Goal: Information Seeking & Learning: Find contact information

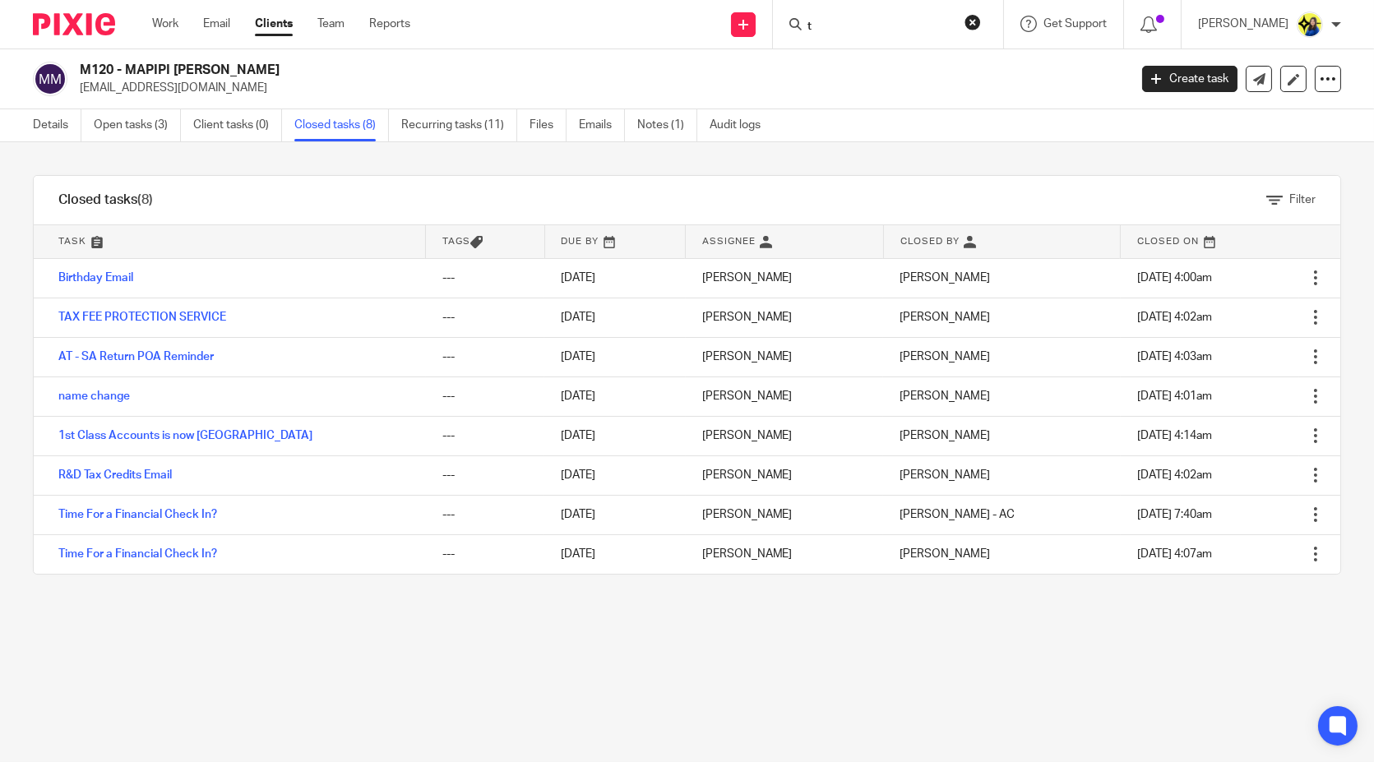
click at [924, 20] on input "t" at bounding box center [880, 27] width 148 height 15
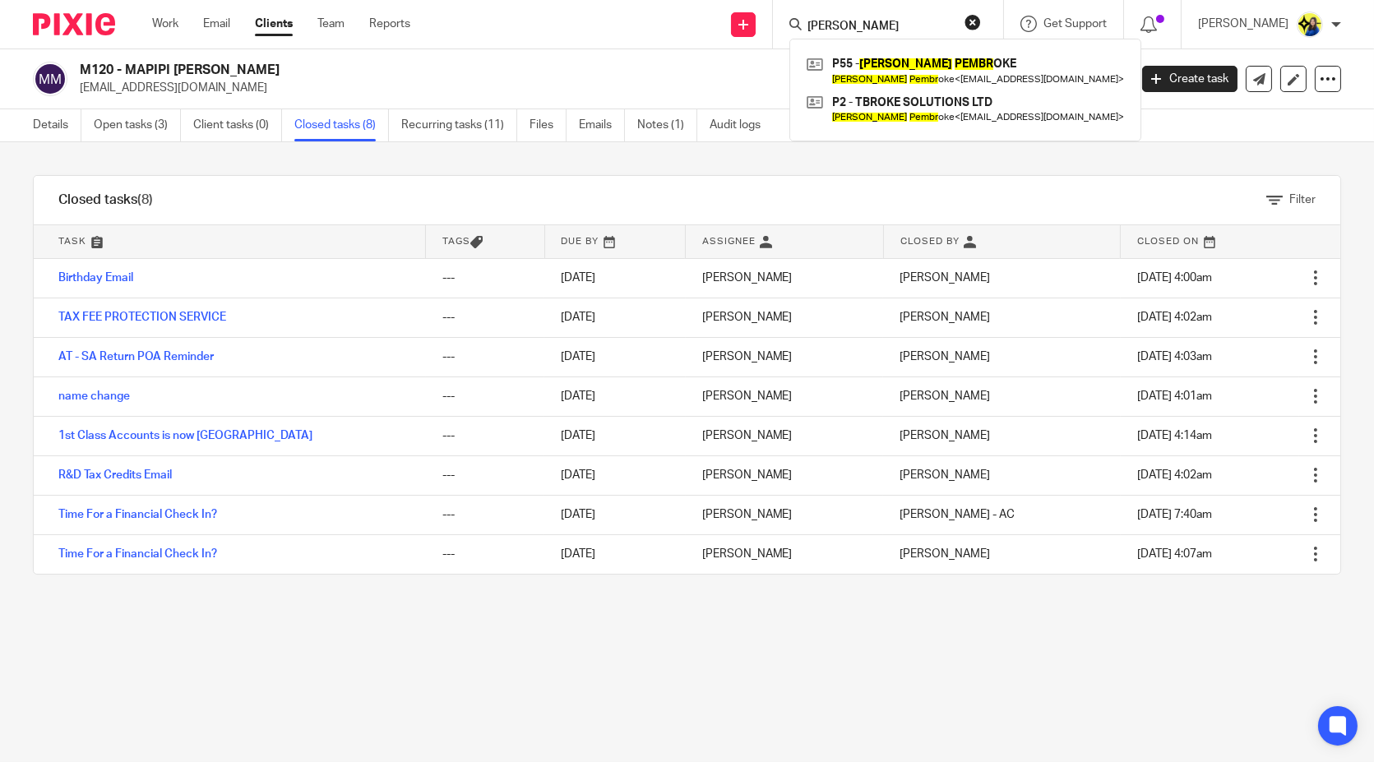
type input "tracy pembr"
click at [730, 698] on div "Filter tasks Only show tasks matching all of these conditions 1 Task name Is Is…" at bounding box center [687, 452] width 1374 height 620
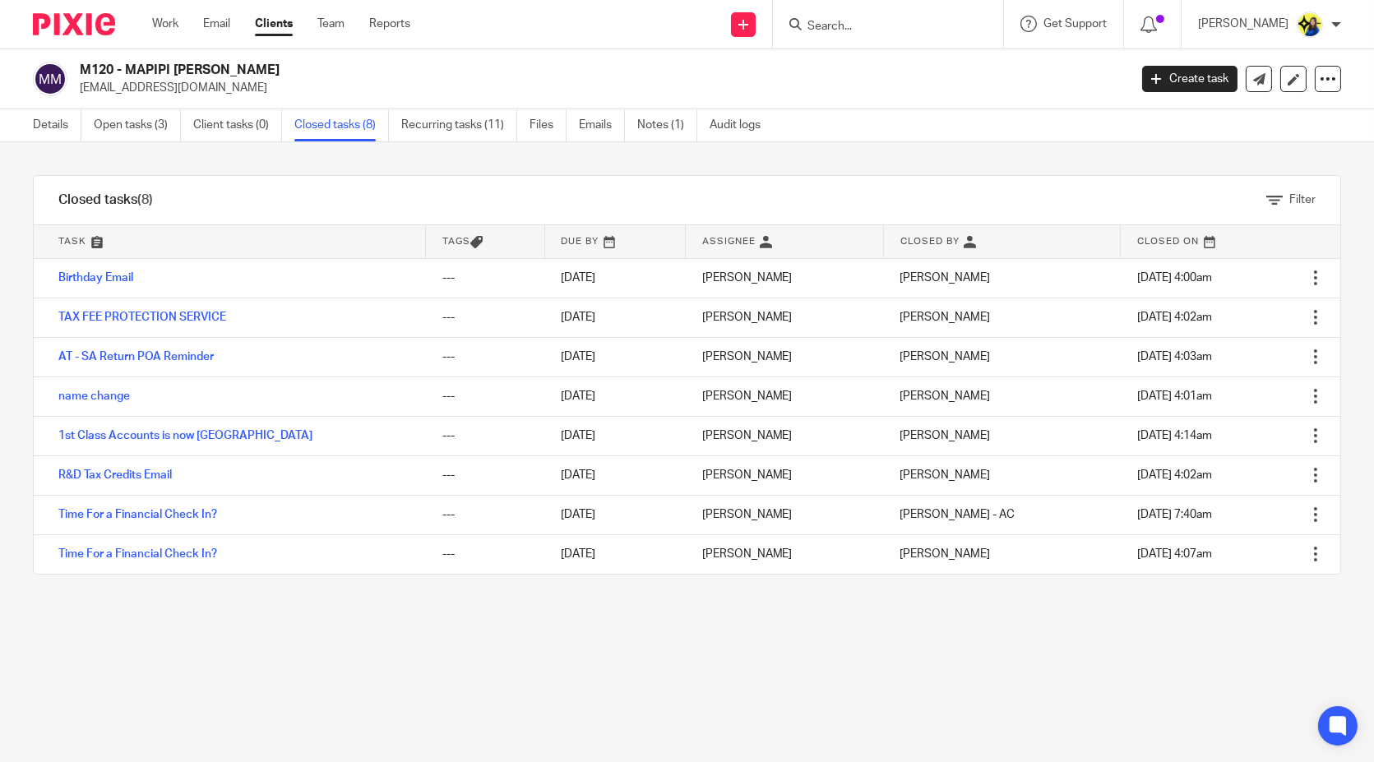
click at [883, 21] on input "Search" at bounding box center [880, 27] width 148 height 15
type input "m"
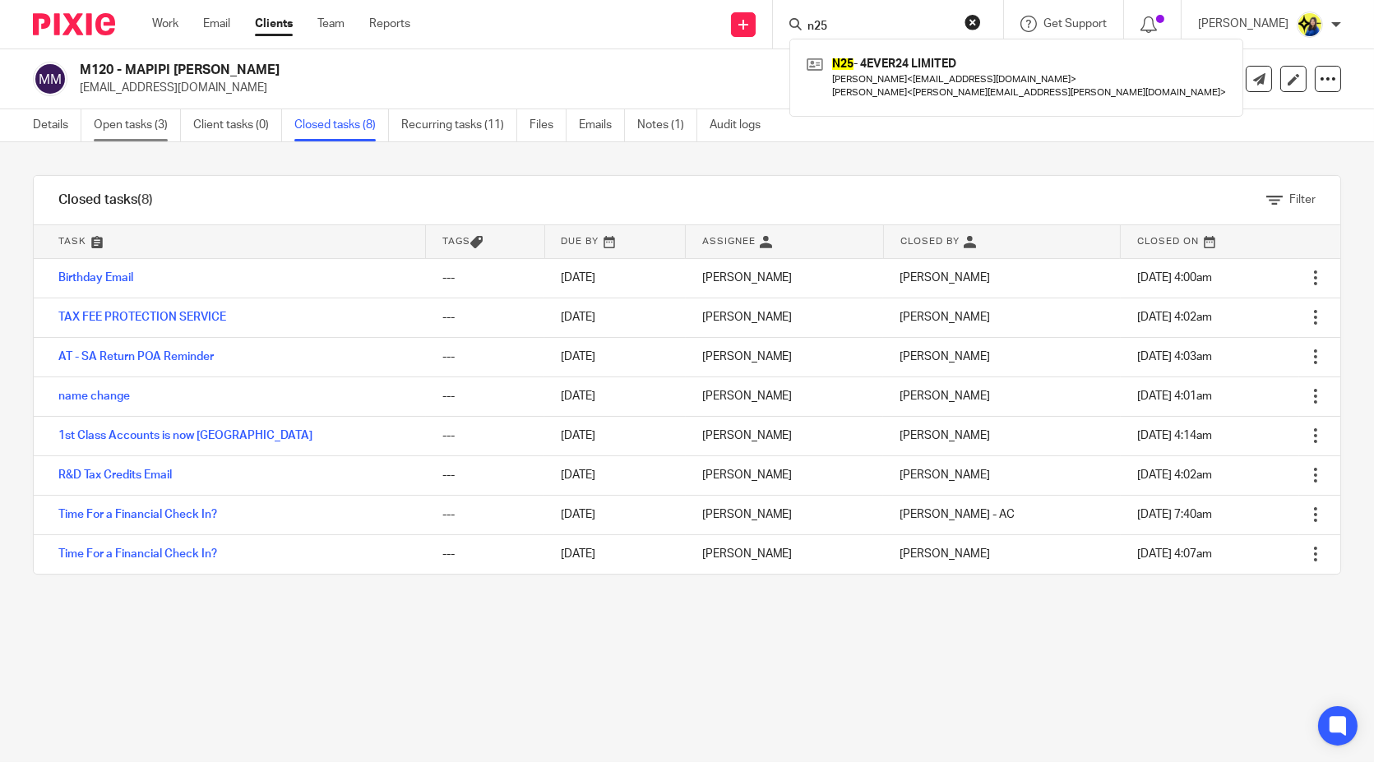
type input "n25"
drag, startPoint x: 895, startPoint y: 22, endPoint x: 543, endPoint y: 45, distance: 352.7
click at [543, 45] on div "Send new email Create task Add client Request signature n25 N25 - 4EVER24 LIMIT…" at bounding box center [904, 24] width 939 height 49
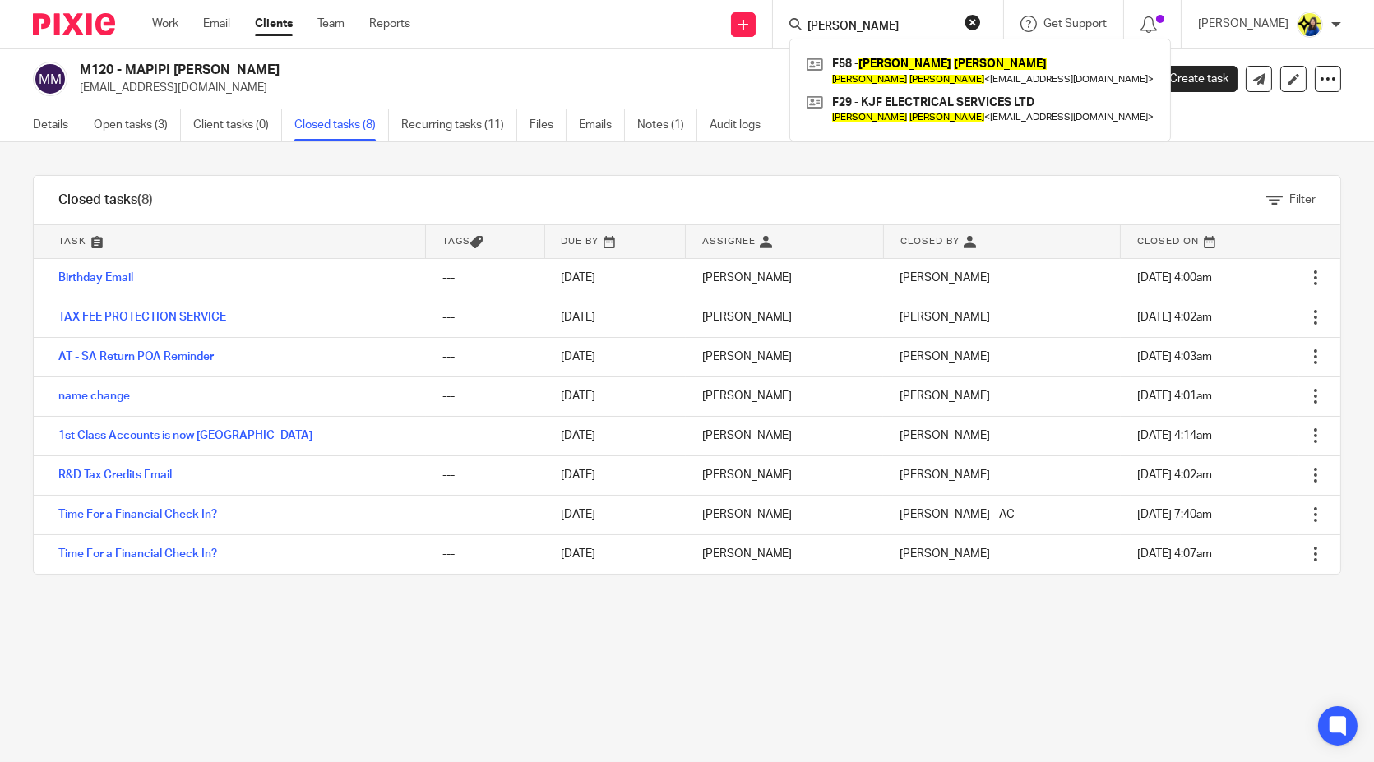
type input "kevin farley"
click at [757, 661] on div "Filter tasks Only show tasks matching all of these conditions 1 Task name Is Is…" at bounding box center [687, 452] width 1374 height 620
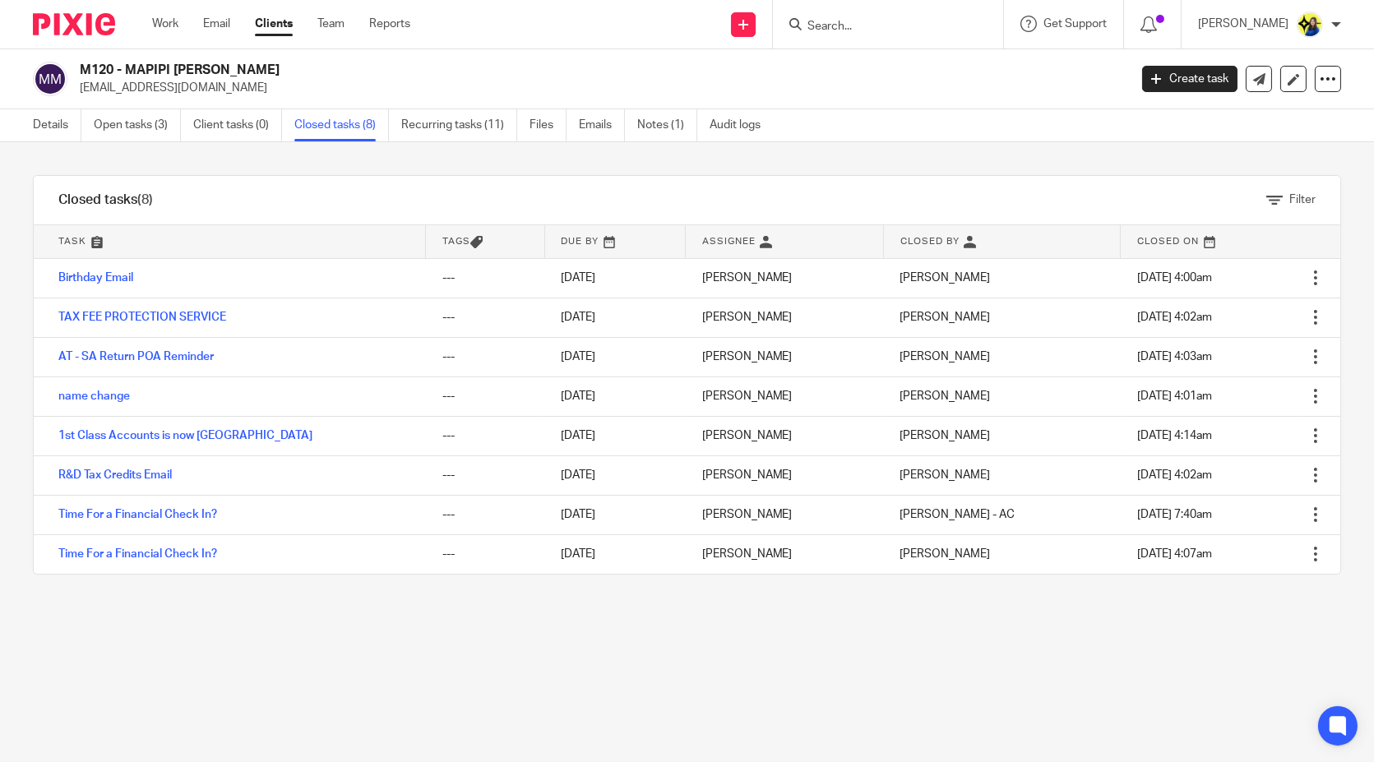
click at [928, 29] on input "Search" at bounding box center [880, 27] width 148 height 15
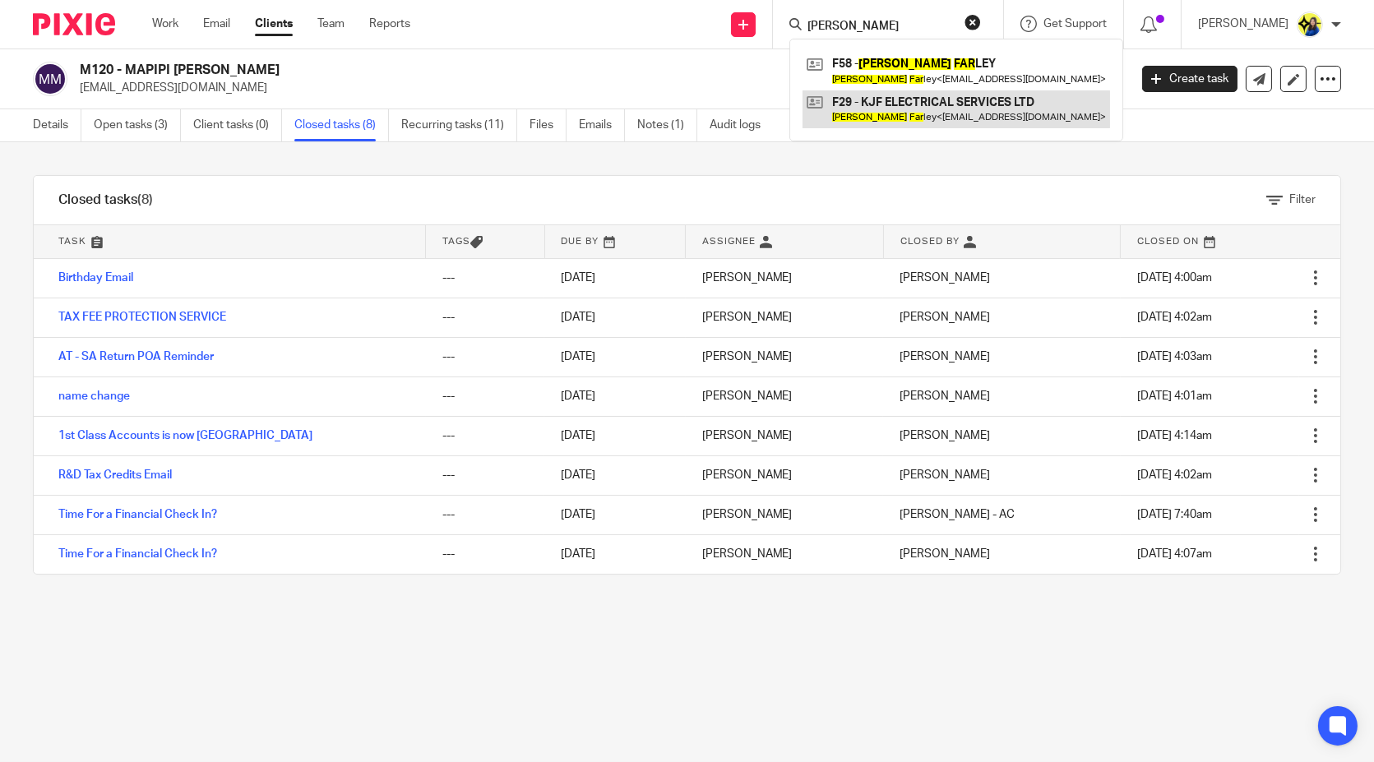
type input "kevin far"
click at [938, 113] on link at bounding box center [957, 109] width 308 height 38
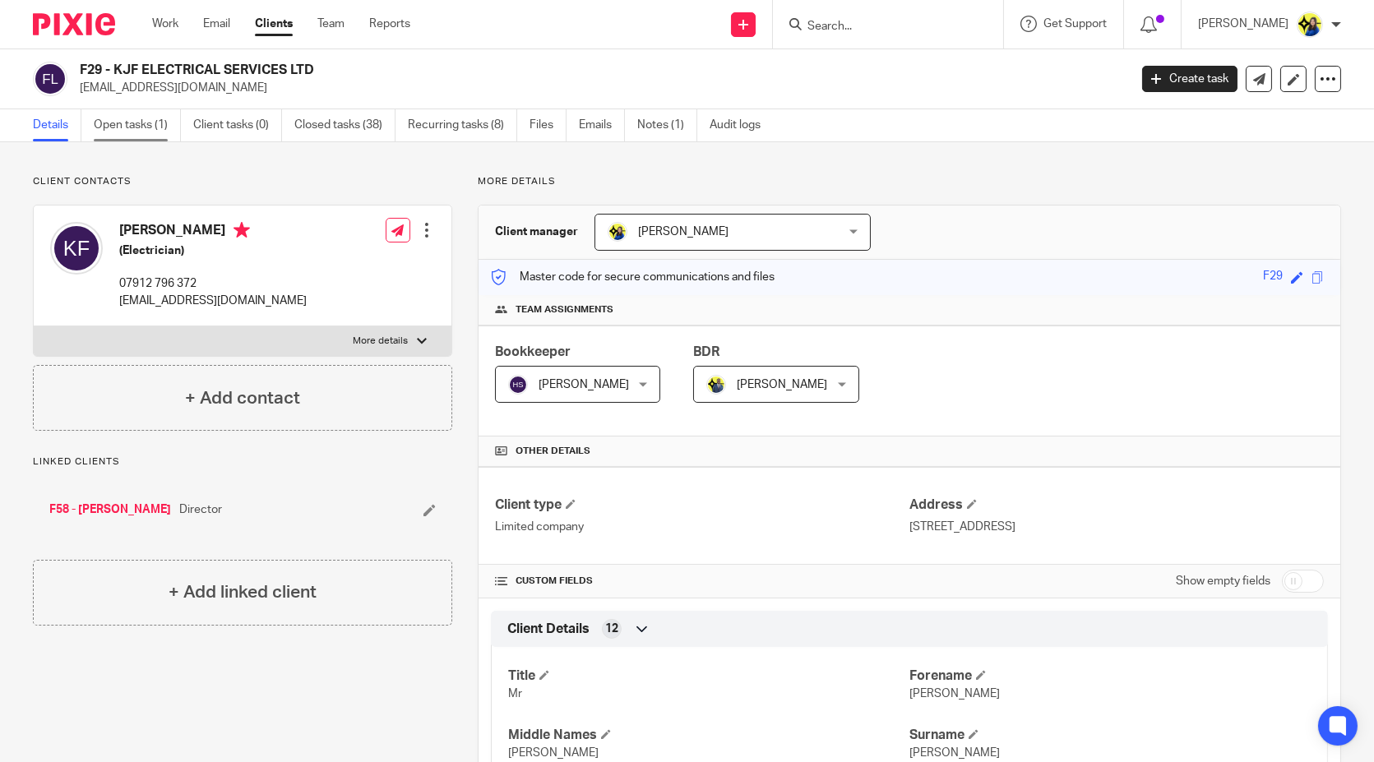
click at [133, 124] on link "Open tasks (1)" at bounding box center [137, 125] width 87 height 32
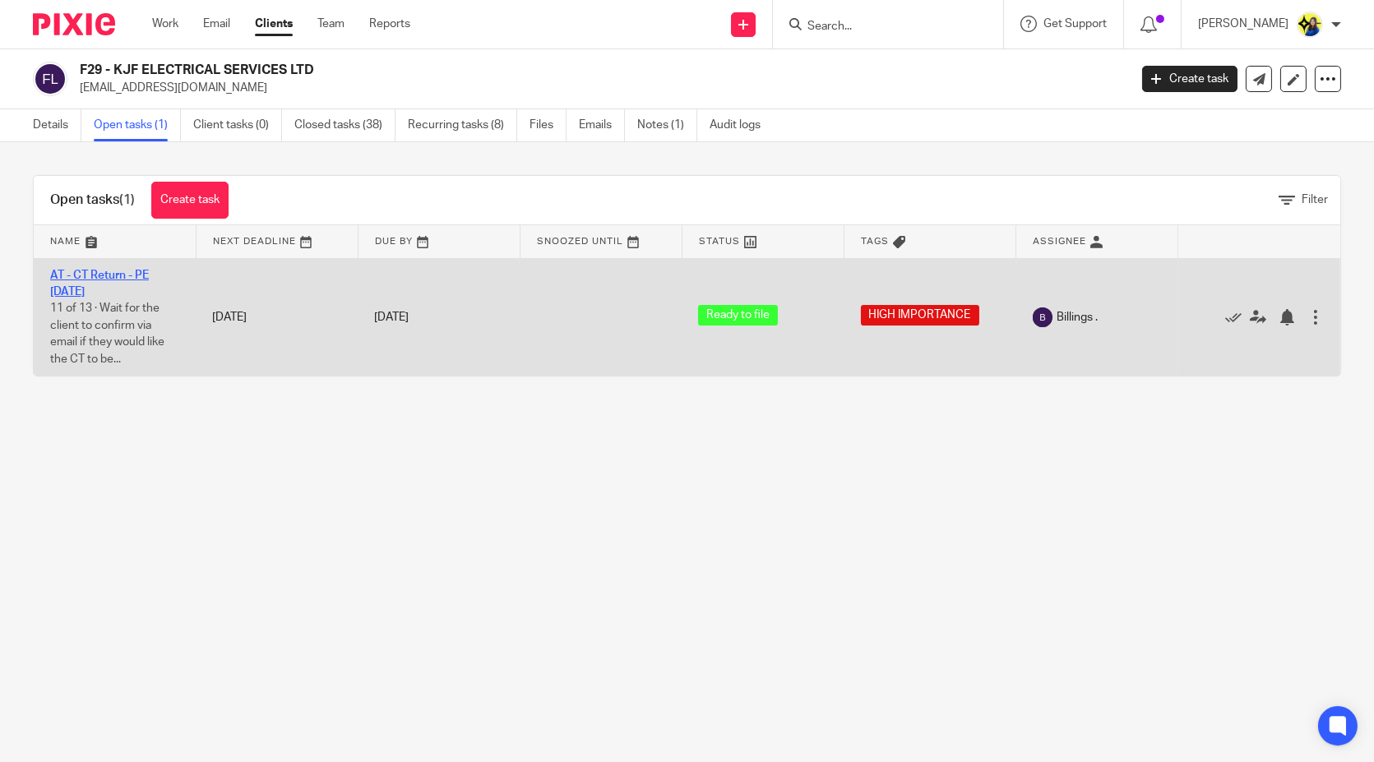
click at [107, 271] on link "AT - CT Return - PE 30-06-2025" at bounding box center [99, 284] width 99 height 28
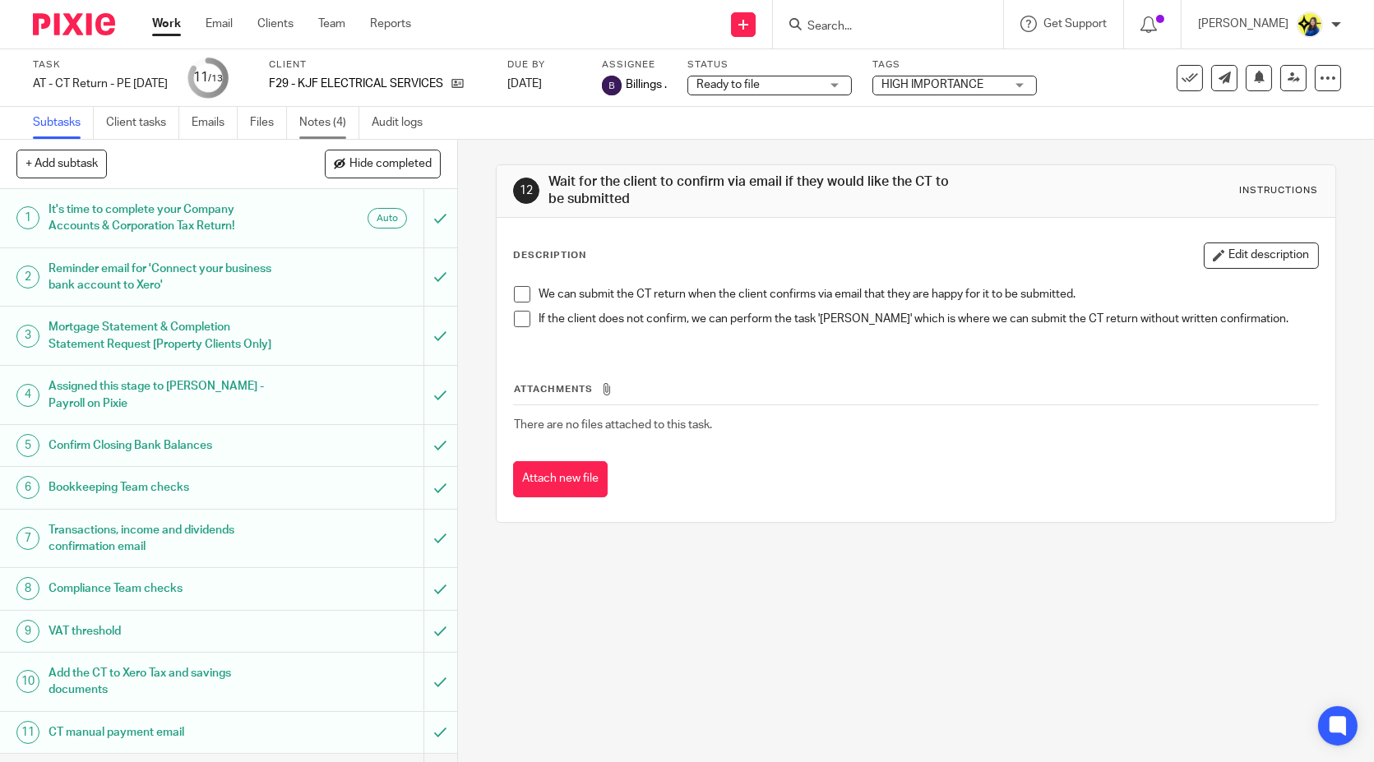
click at [318, 123] on link "Notes (4)" at bounding box center [329, 123] width 60 height 32
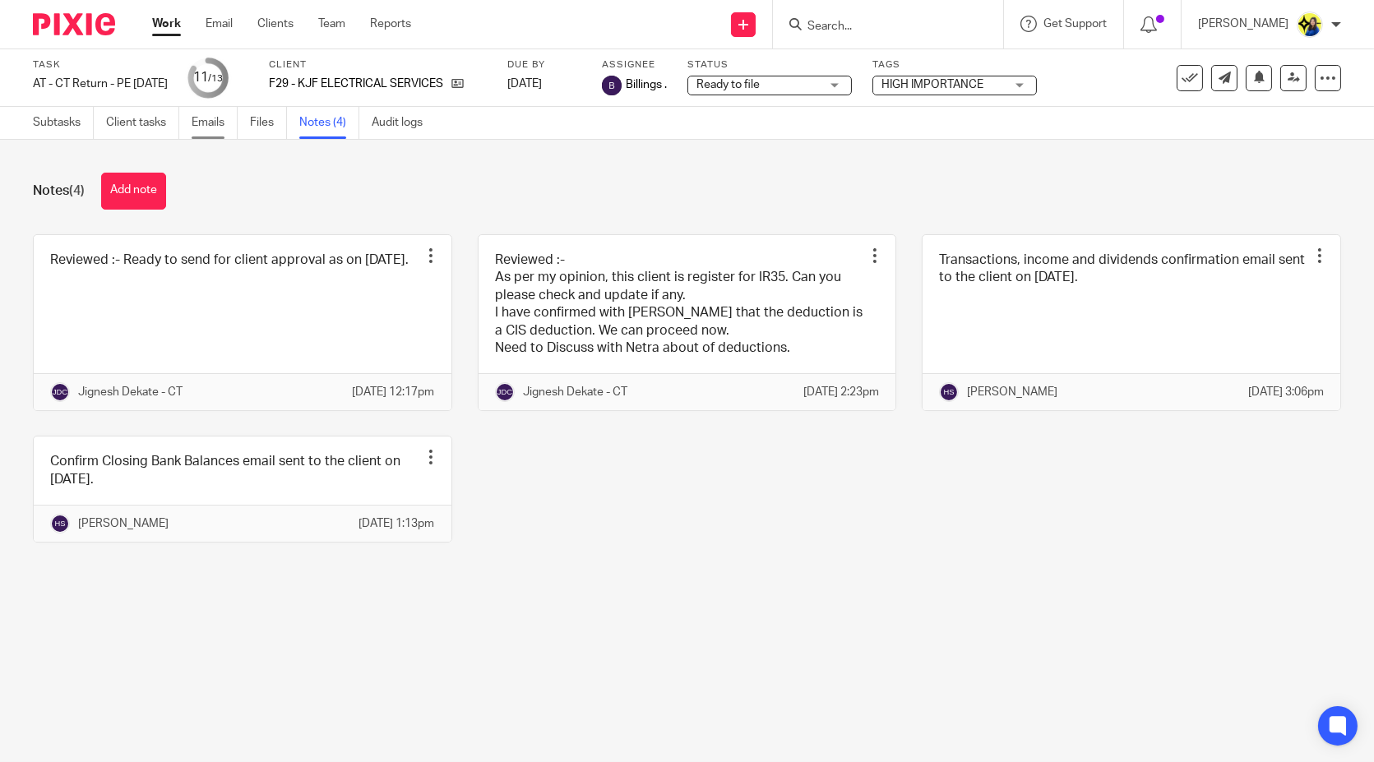
click at [208, 129] on link "Emails" at bounding box center [215, 123] width 46 height 32
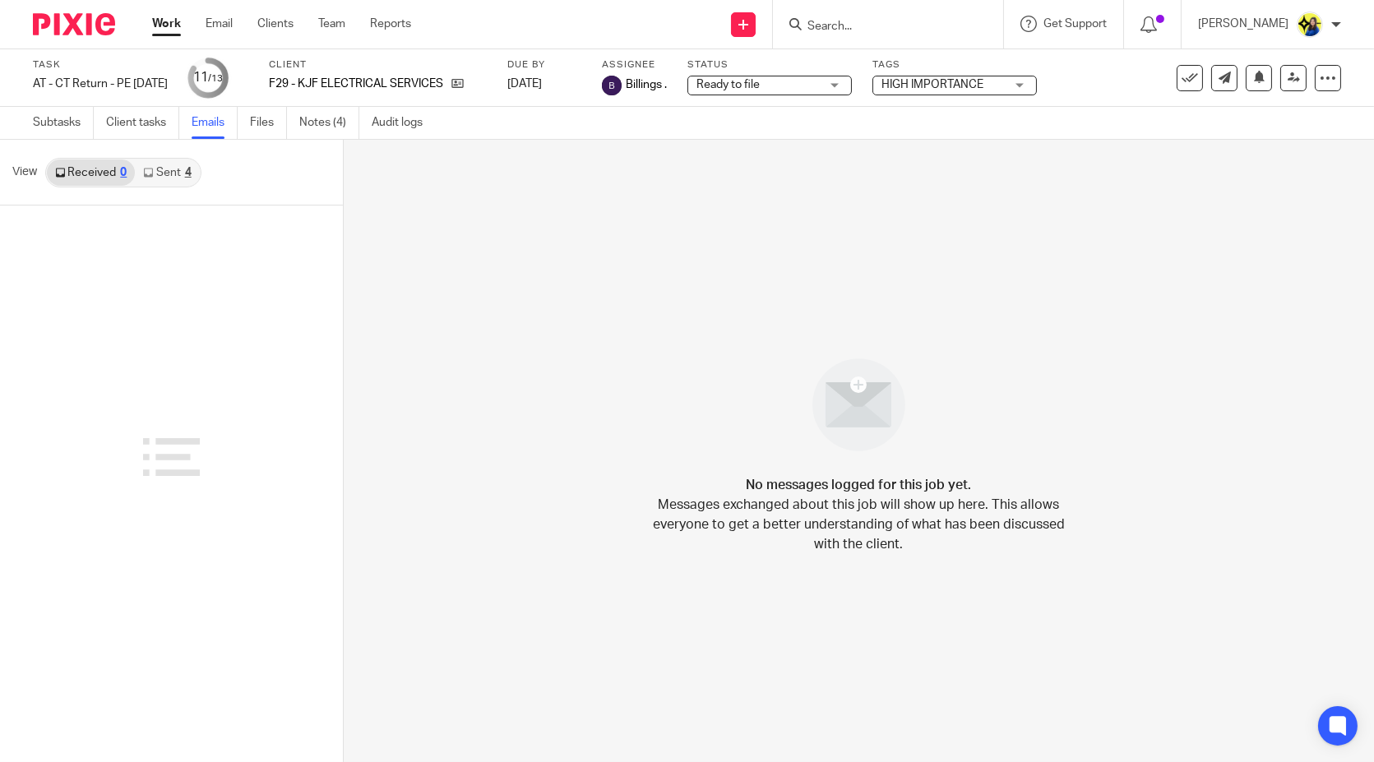
click at [164, 172] on link "Sent 4" at bounding box center [167, 173] width 64 height 26
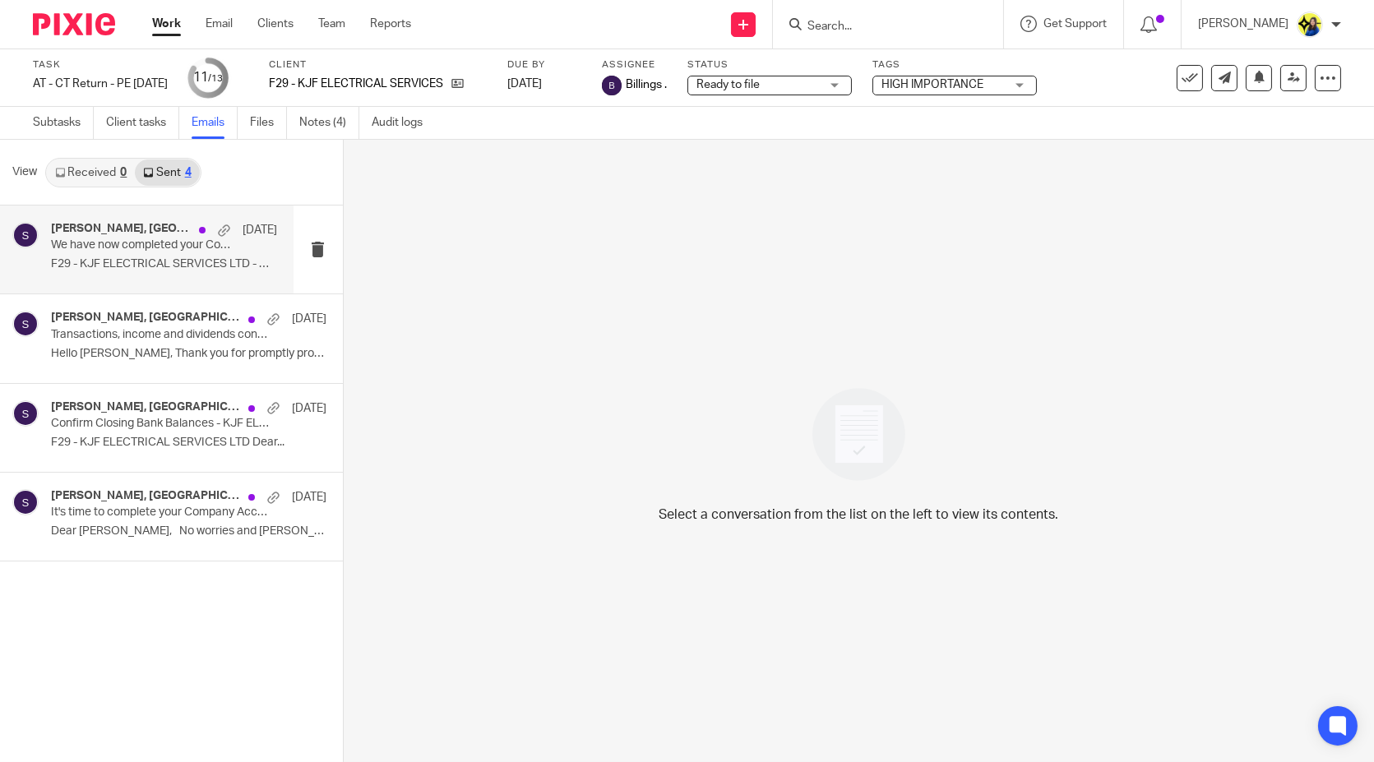
click at [155, 238] on div "Kevin Farley, Starbridge 25 Jul" at bounding box center [164, 230] width 226 height 16
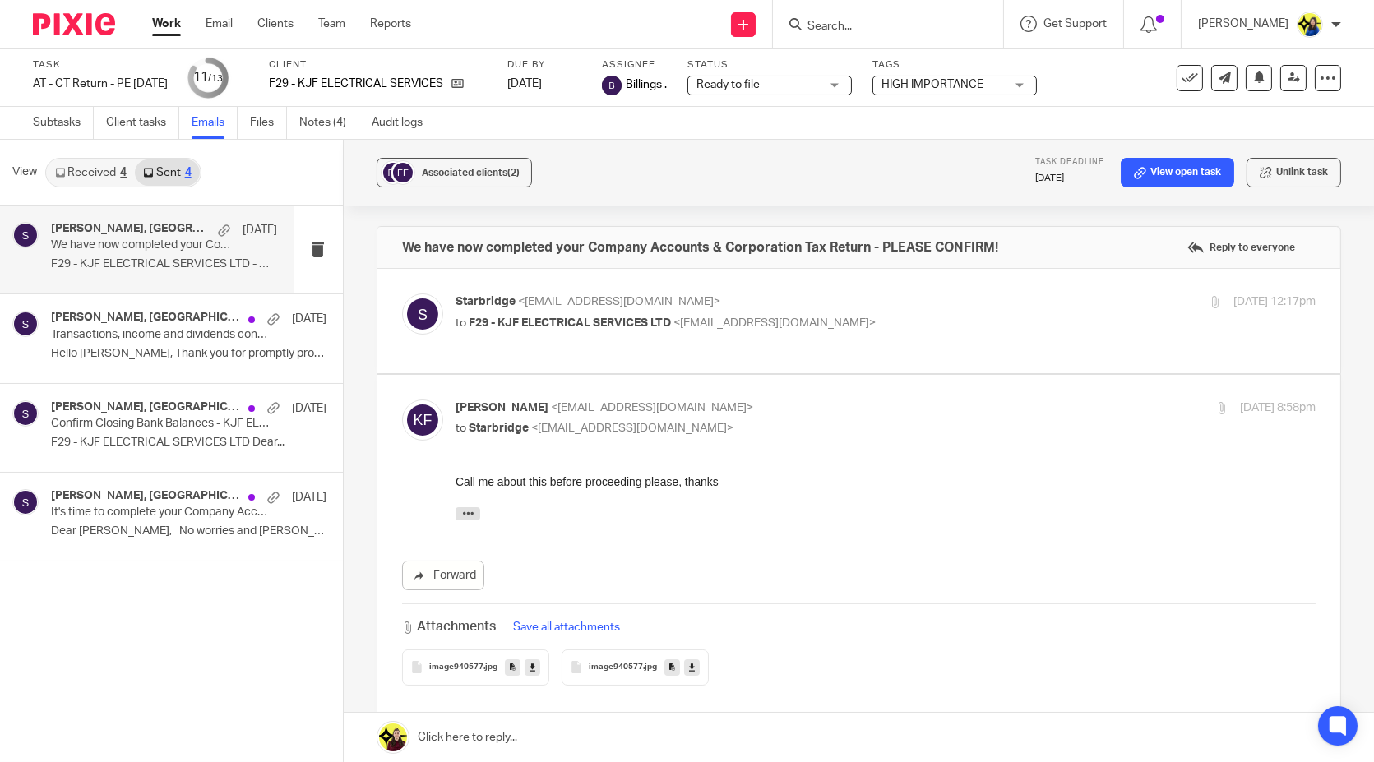
click at [669, 326] on span "F29 - KJF ELECTRICAL SERVICES LTD" at bounding box center [570, 323] width 202 height 12
checkbox input "true"
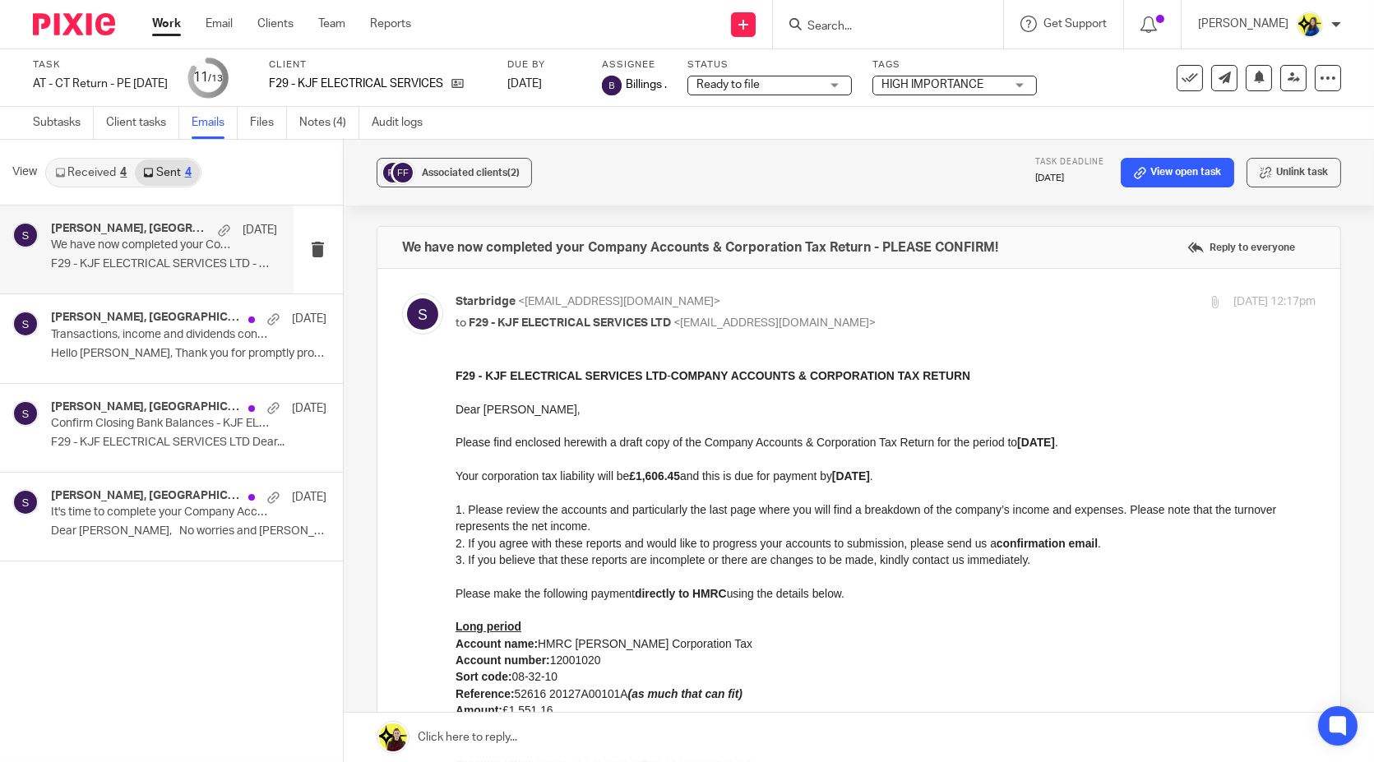
click at [908, 23] on input "Search" at bounding box center [880, 27] width 148 height 15
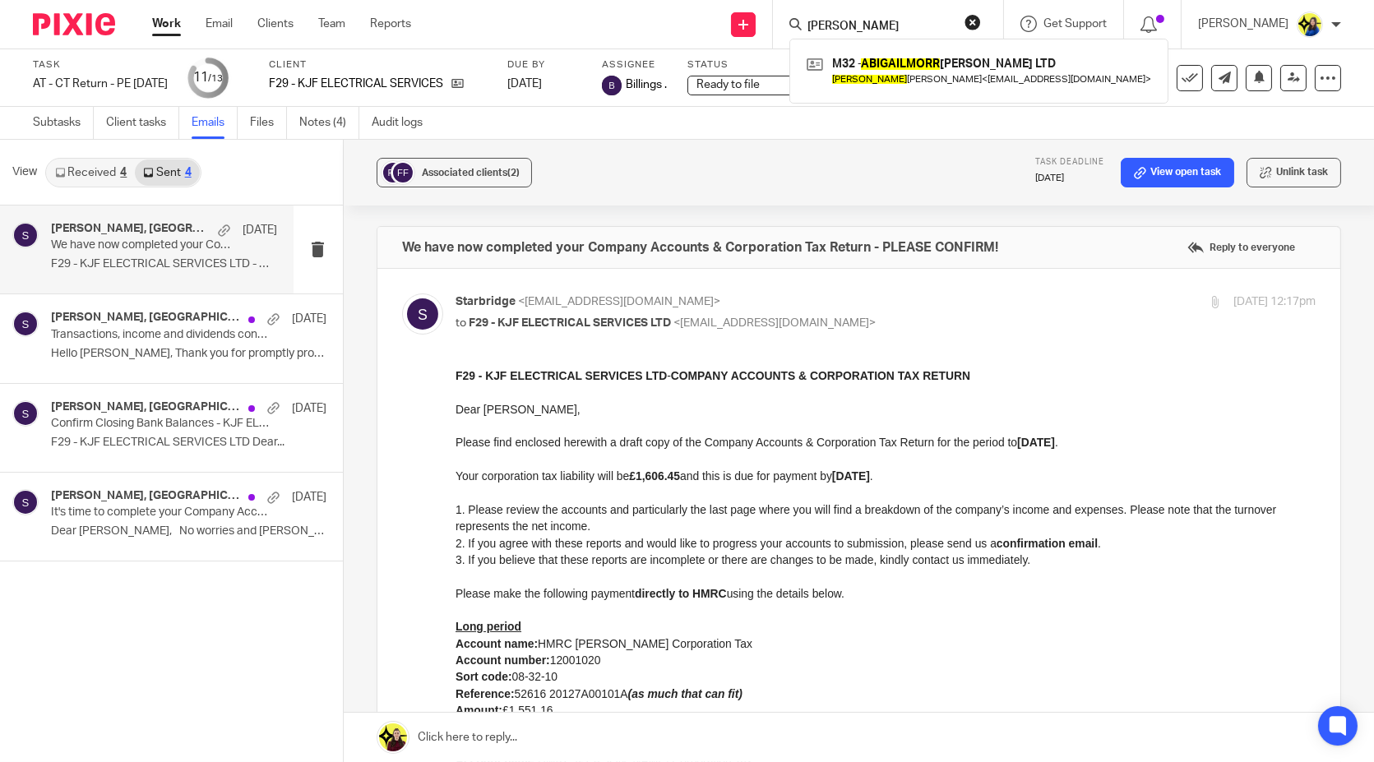
type input "abigail morr"
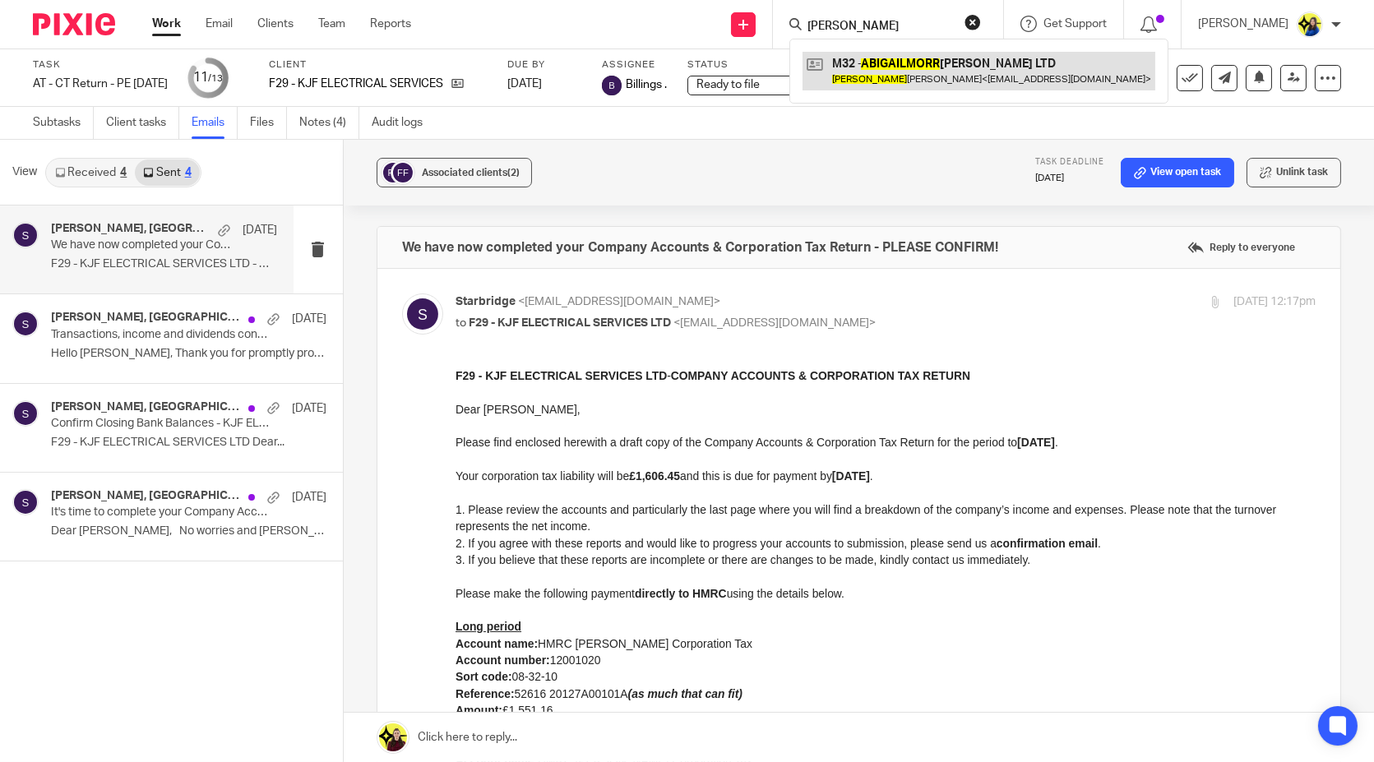
click at [970, 67] on link at bounding box center [979, 71] width 353 height 38
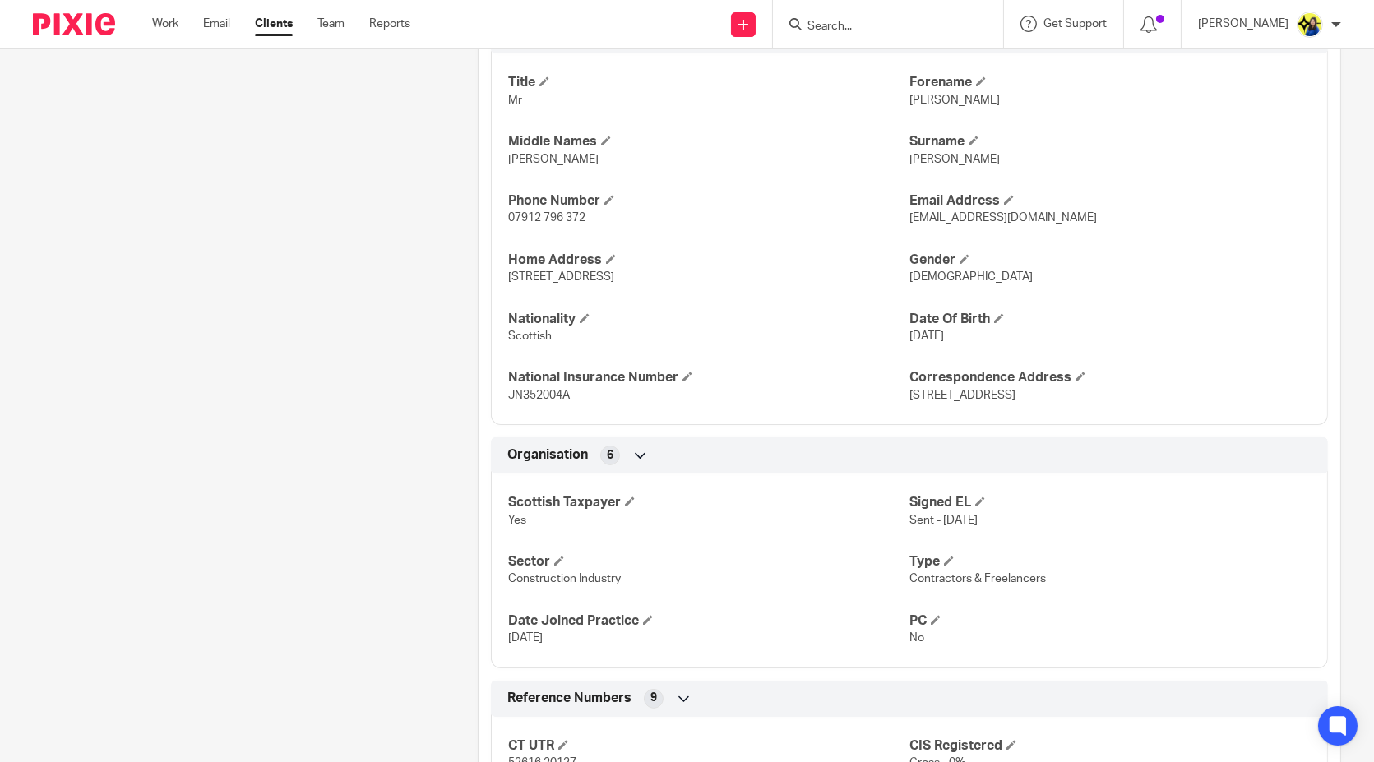
scroll to position [639, 0]
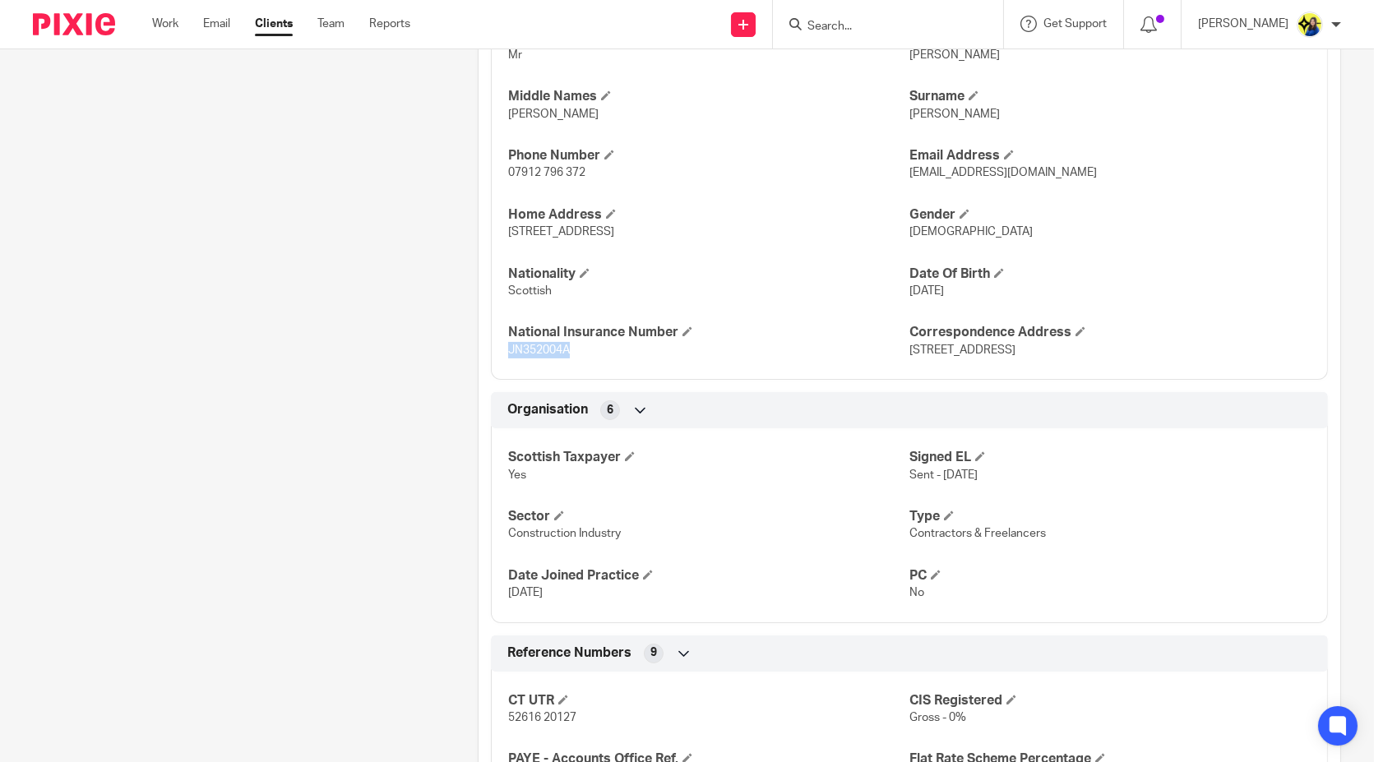
drag, startPoint x: 585, startPoint y: 352, endPoint x: 501, endPoint y: 360, distance: 84.3
click at [501, 360] on div "Title Mr Forename Kevin Middle Names James Surname Farley Phone Number 07912 79…" at bounding box center [909, 188] width 837 height 384
copy span "JN352004A"
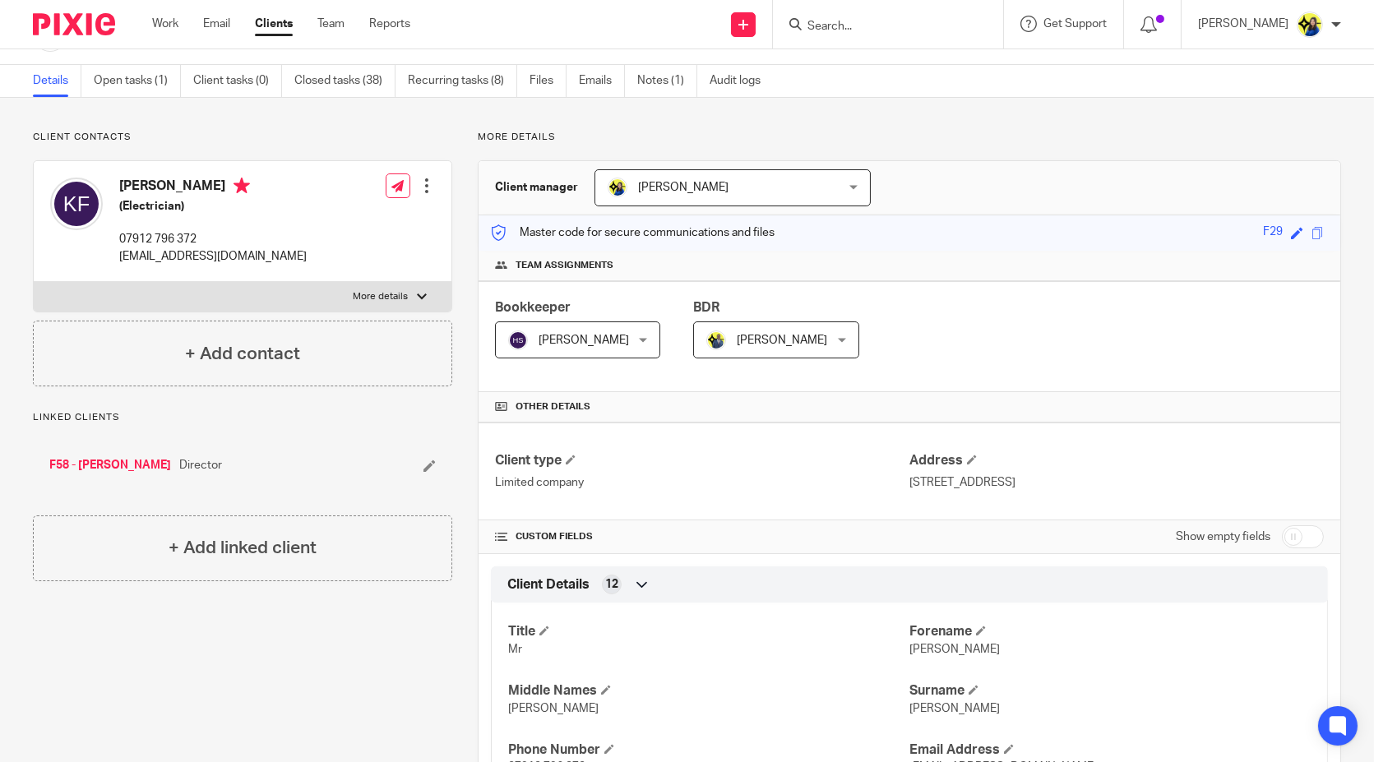
scroll to position [0, 0]
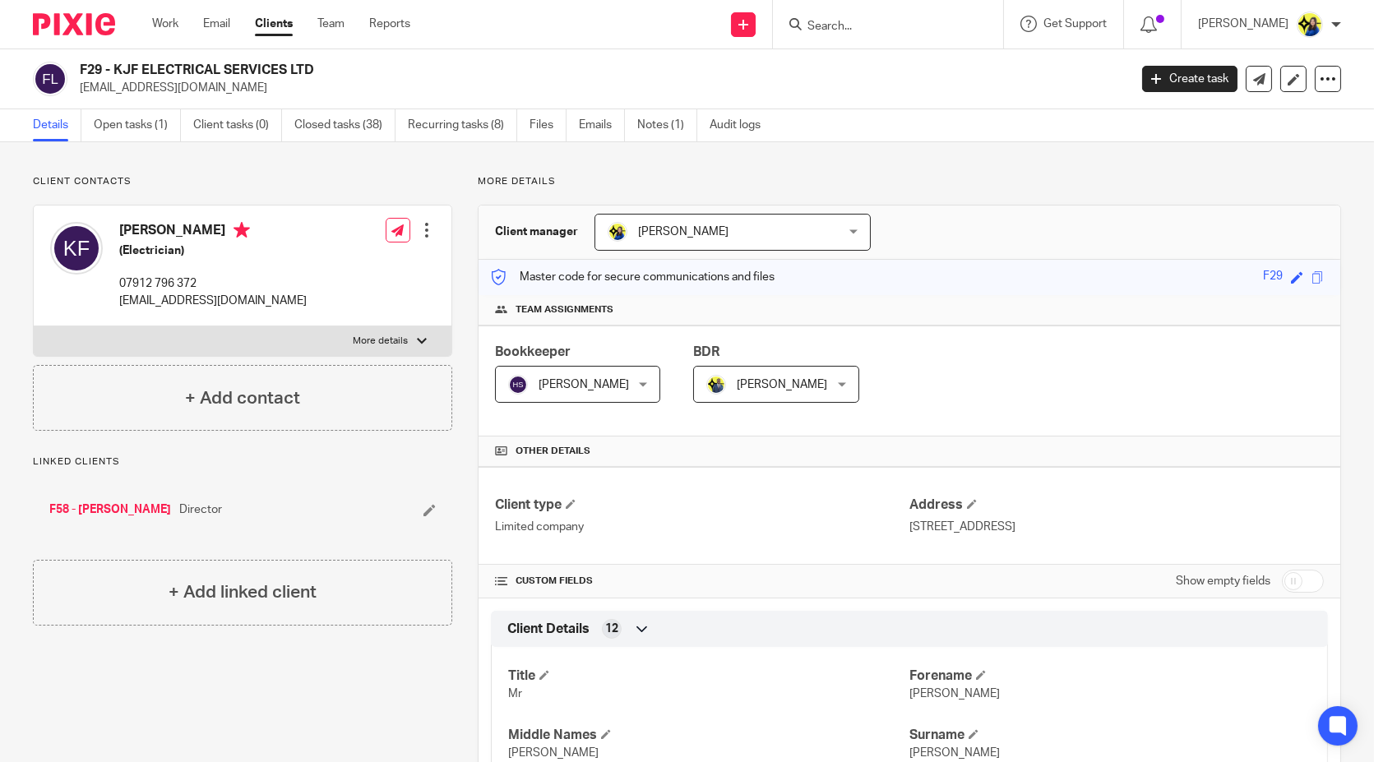
drag, startPoint x: 313, startPoint y: 59, endPoint x: 118, endPoint y: 55, distance: 194.9
click at [118, 55] on div "F29 - KJF ELECTRICAL SERVICES LTD kev.milk88@gmail.com Create task Update from …" at bounding box center [687, 79] width 1374 height 60
copy h2 "KJF ELECTRICAL SERVICES LTD"
drag, startPoint x: 263, startPoint y: 78, endPoint x: 294, endPoint y: 67, distance: 33.3
click at [263, 78] on h2 "F29 - KJF ELECTRICAL SERVICES LTD" at bounding box center [495, 70] width 831 height 17
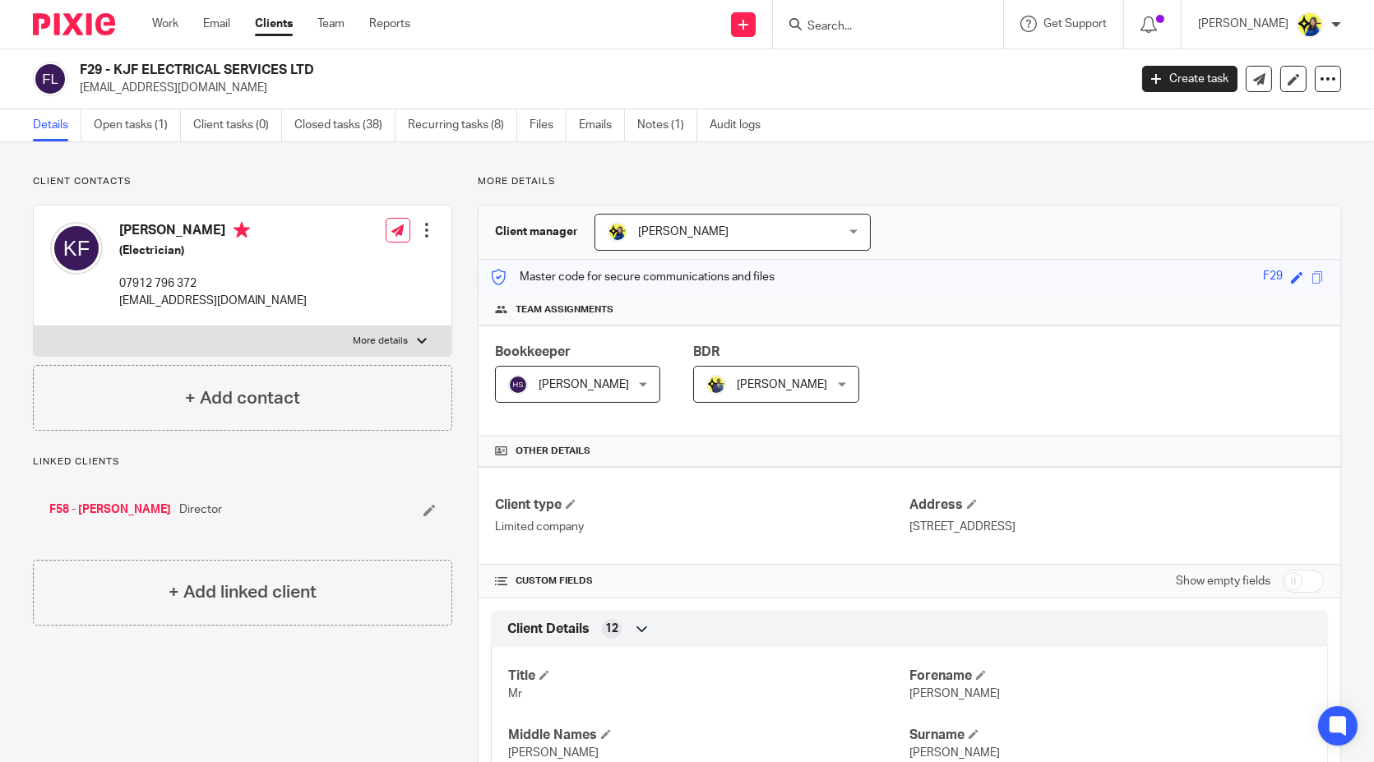
drag, startPoint x: 314, startPoint y: 66, endPoint x: 117, endPoint y: 72, distance: 197.5
click at [117, 72] on h2 "F29 - KJF ELECTRICAL SERVICES LTD" at bounding box center [495, 70] width 831 height 17
copy h2 "KJF ELECTRICAL SERVICES LTD"
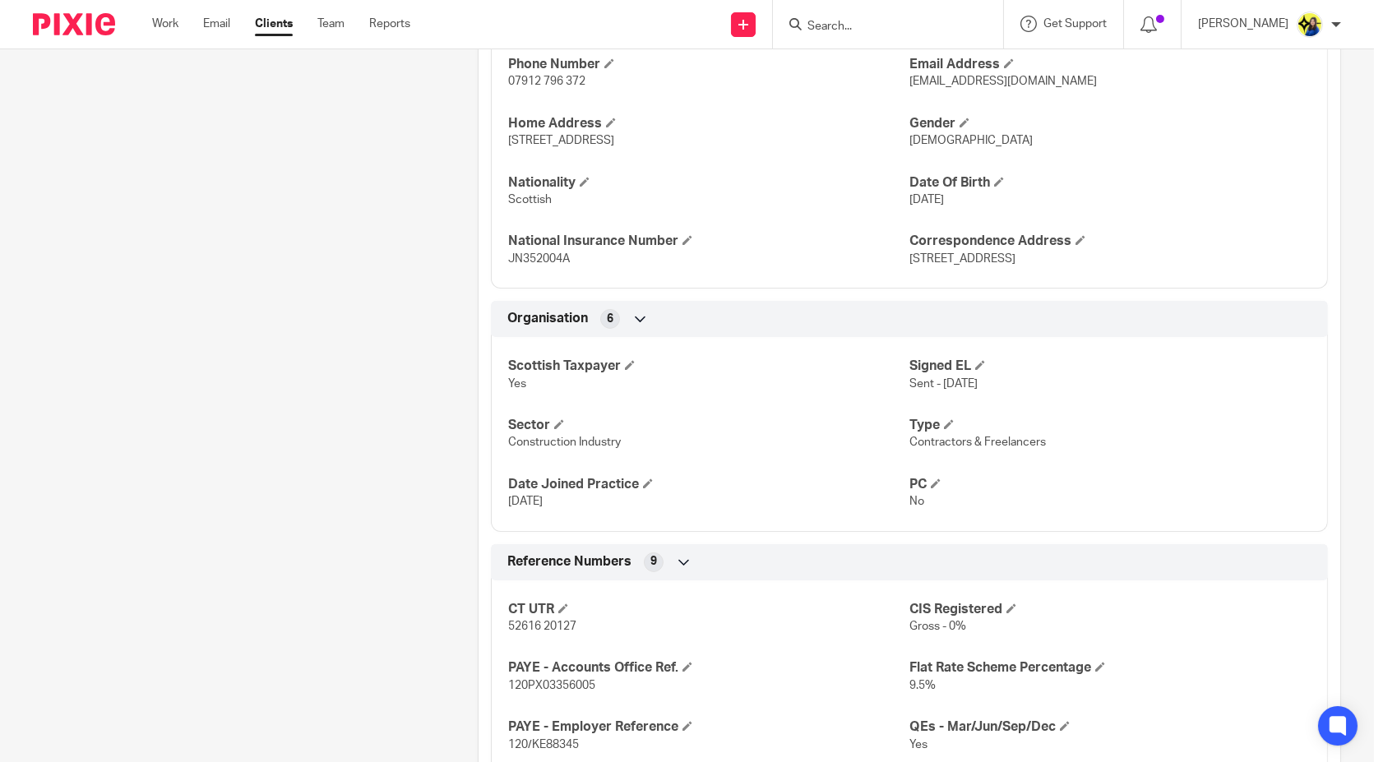
drag, startPoint x: 404, startPoint y: 474, endPoint x: 470, endPoint y: 474, distance: 65.8
click at [404, 474] on div "Client contacts Kevin Farley (Electrician) 07912 796 372 kev.milk88@gmail.com E…" at bounding box center [229, 434] width 445 height 1978
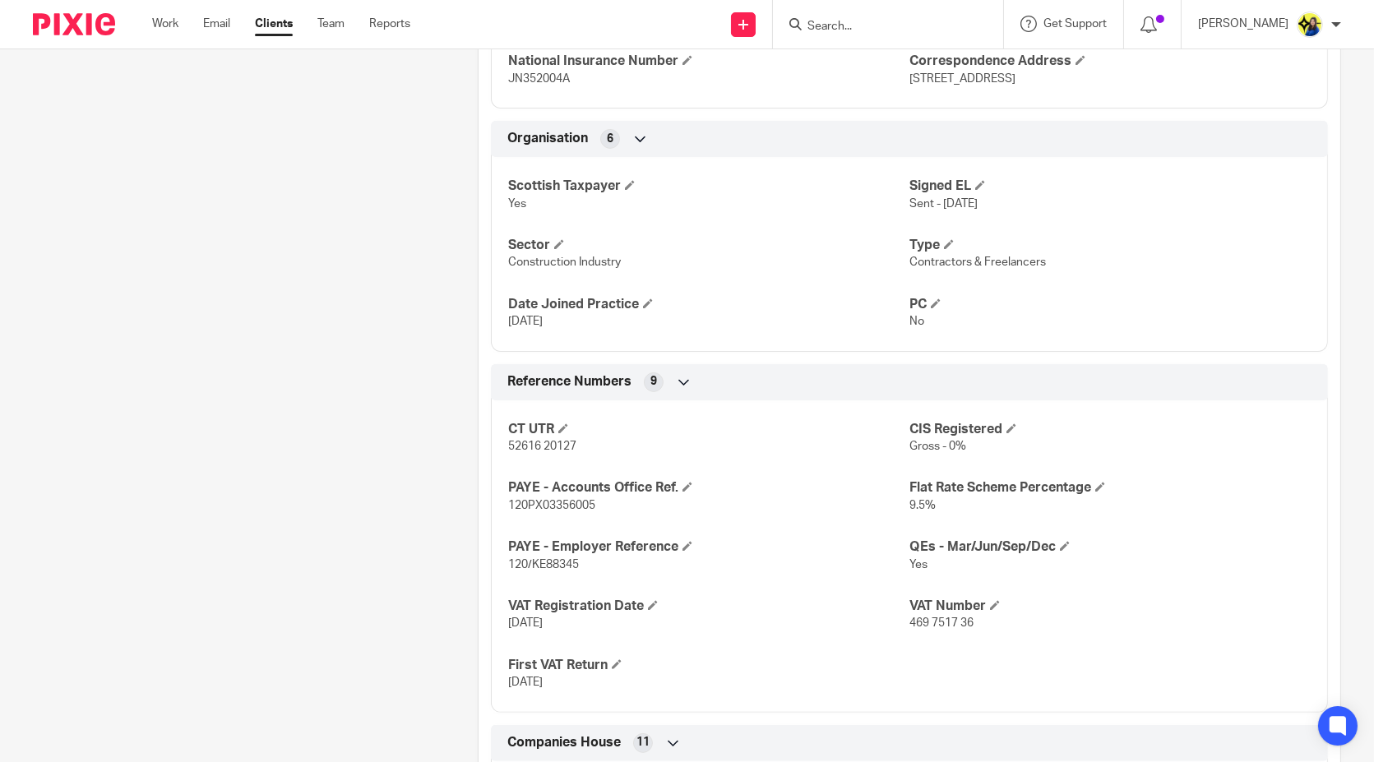
scroll to position [914, 0]
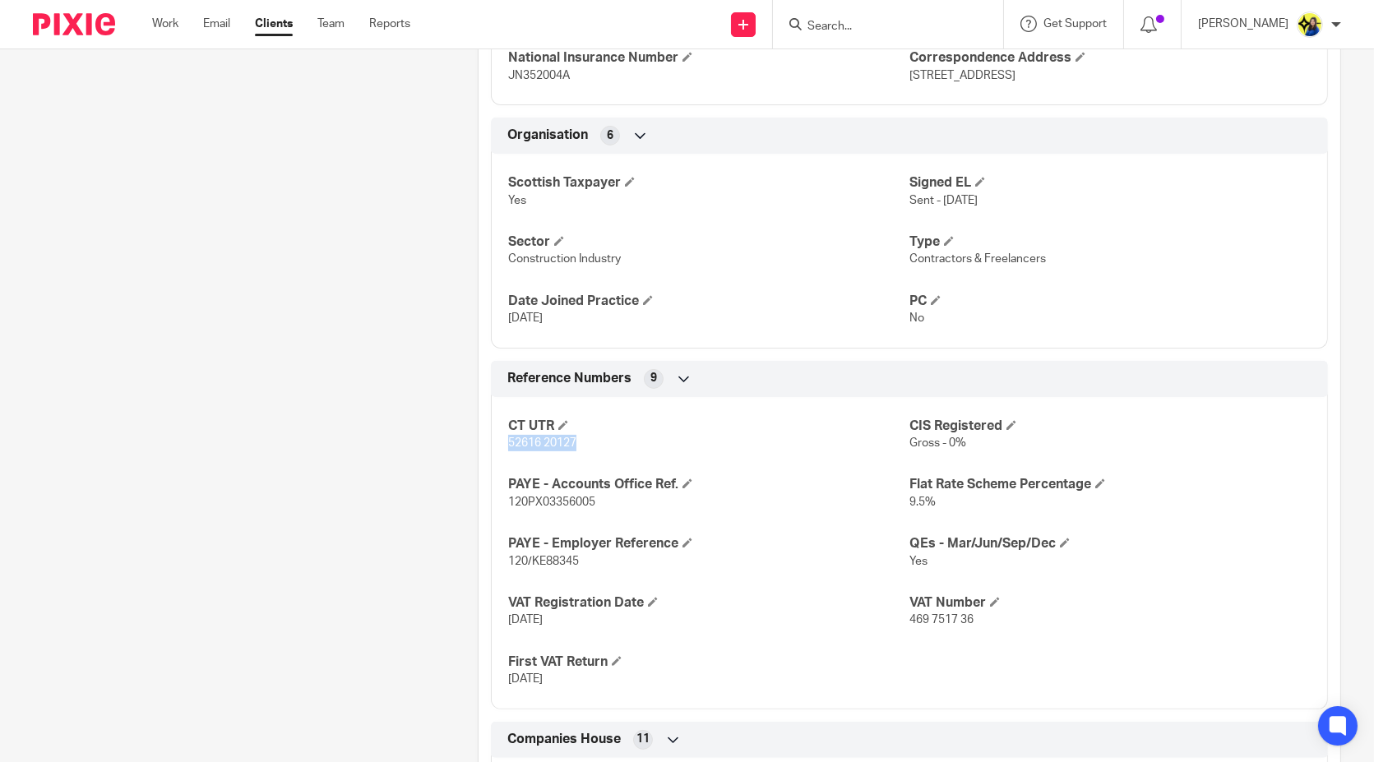
drag, startPoint x: 576, startPoint y: 447, endPoint x: 502, endPoint y: 447, distance: 73.2
click at [508, 447] on p "52616 20127" at bounding box center [708, 443] width 401 height 16
copy span "52616 20127"
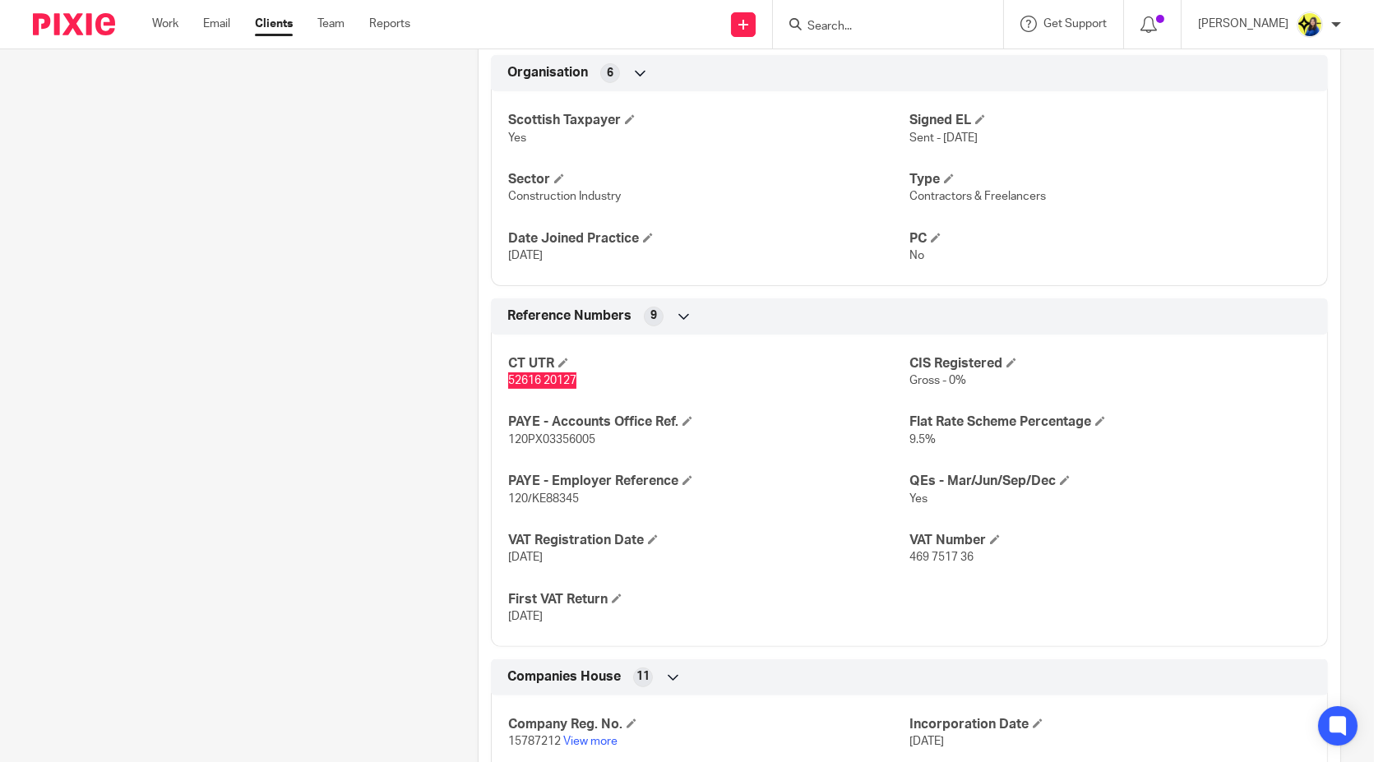
scroll to position [1005, 0]
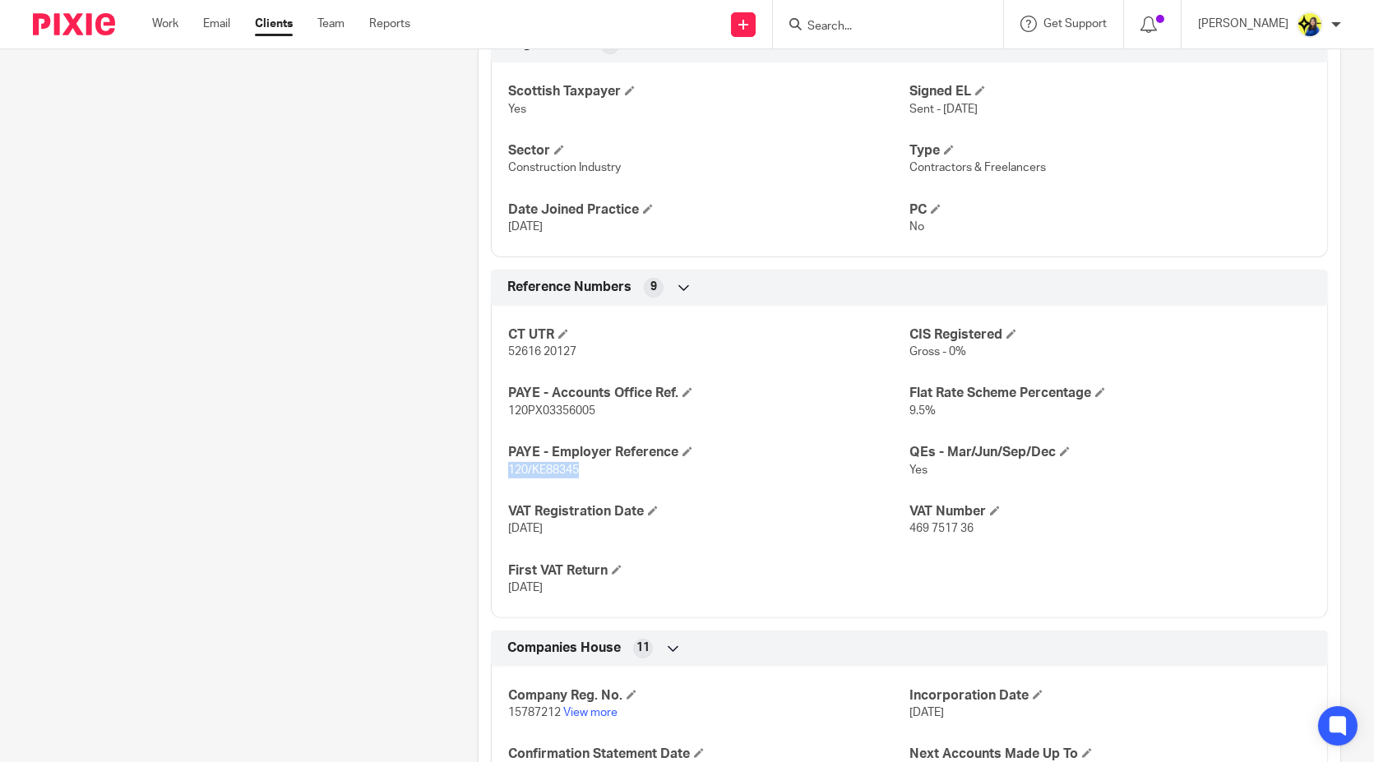
drag, startPoint x: 600, startPoint y: 469, endPoint x: 503, endPoint y: 470, distance: 96.2
click at [508, 470] on p "120/KE88345" at bounding box center [708, 470] width 401 height 16
copy span "120/KE88345"
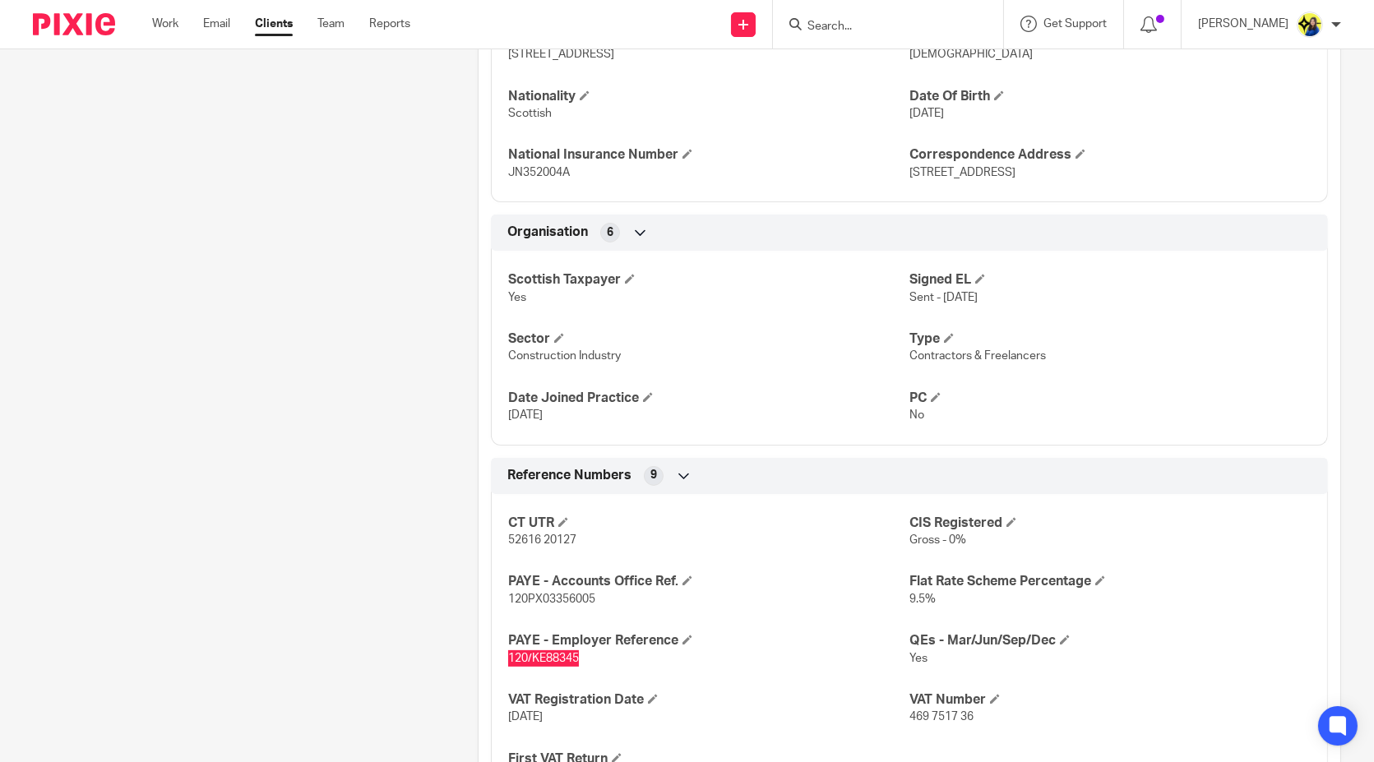
scroll to position [730, 0]
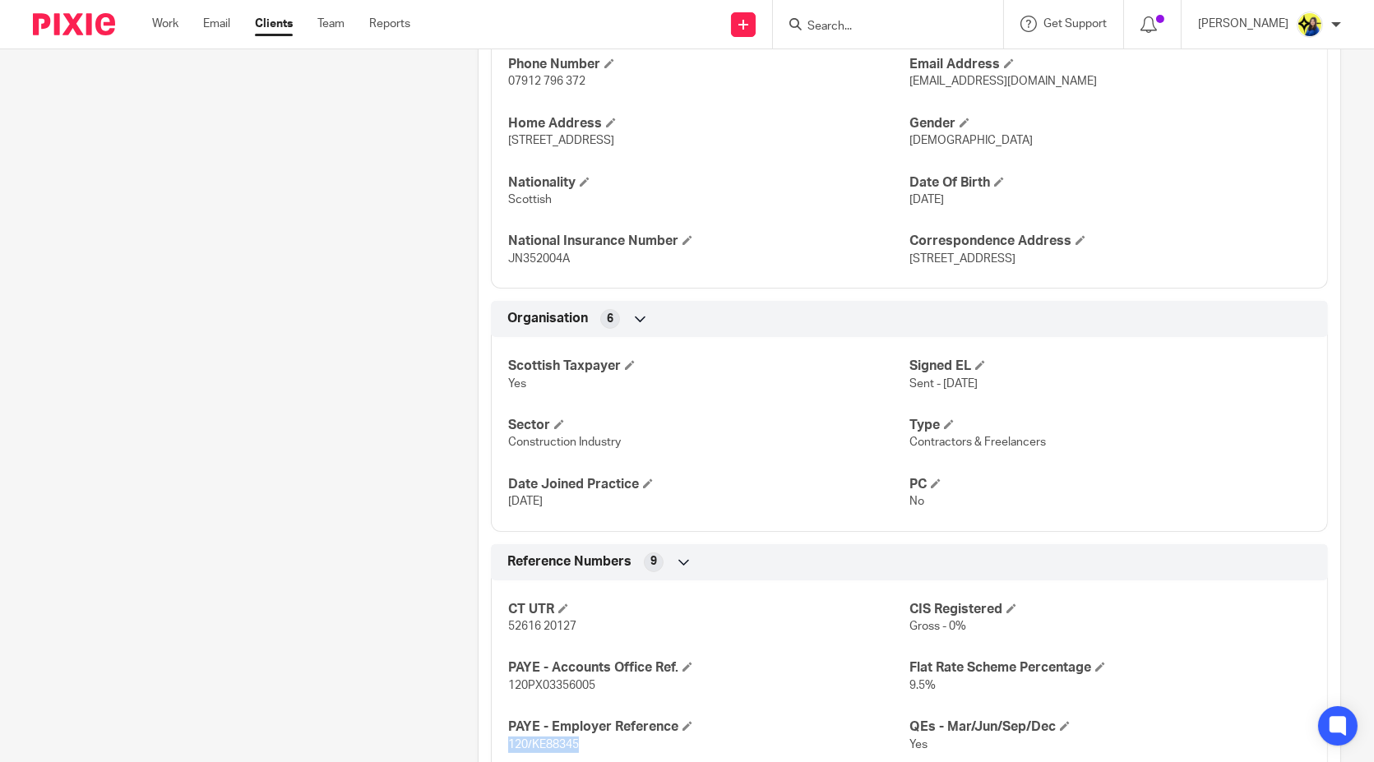
click at [172, 384] on div "Client contacts Kevin Farley (Electrician) 07912 796 372 kev.milk88@gmail.com E…" at bounding box center [229, 434] width 445 height 1978
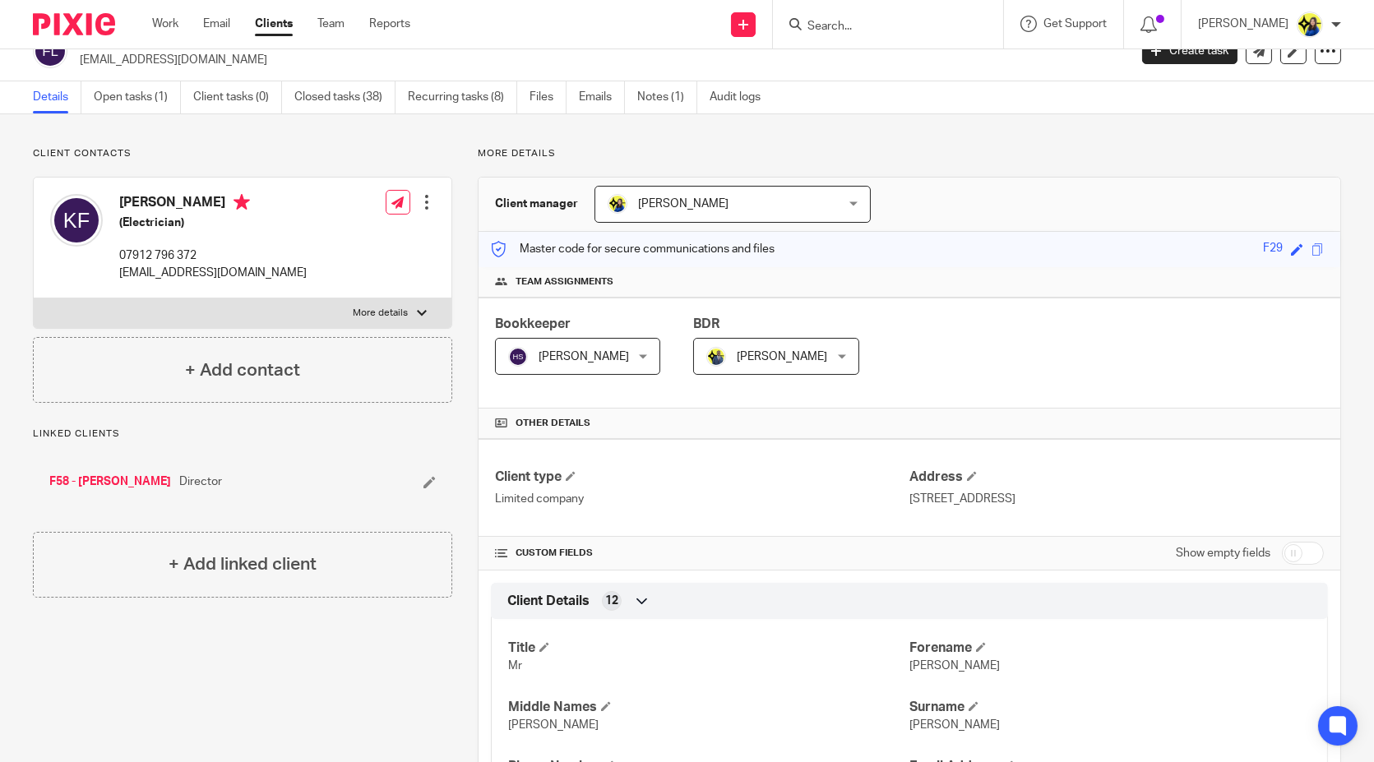
scroll to position [0, 0]
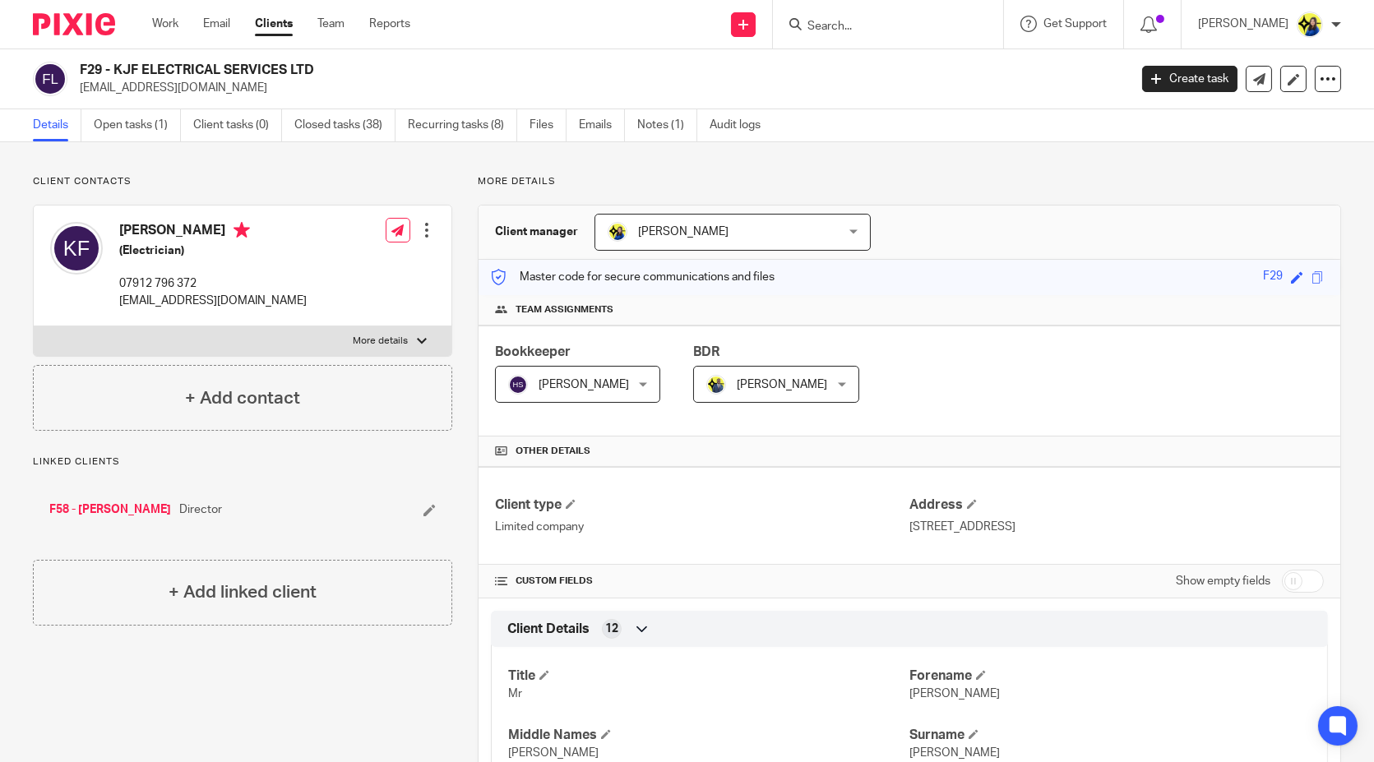
drag, startPoint x: 317, startPoint y: 67, endPoint x: 115, endPoint y: 73, distance: 201.6
click at [115, 73] on h2 "F29 - KJF ELECTRICAL SERVICES LTD" at bounding box center [495, 70] width 831 height 17
copy h2 "KJF ELECTRICAL SERVICES LTD"
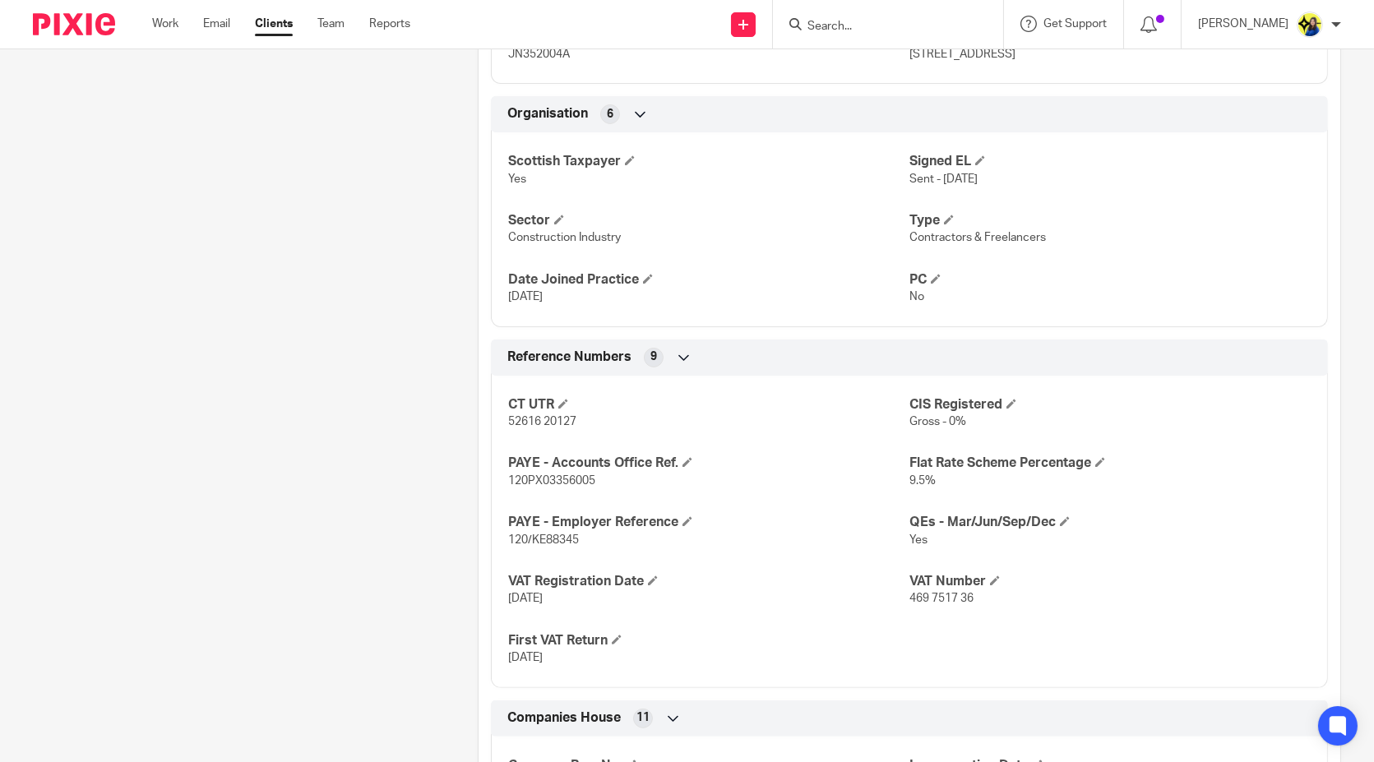
scroll to position [1005, 0]
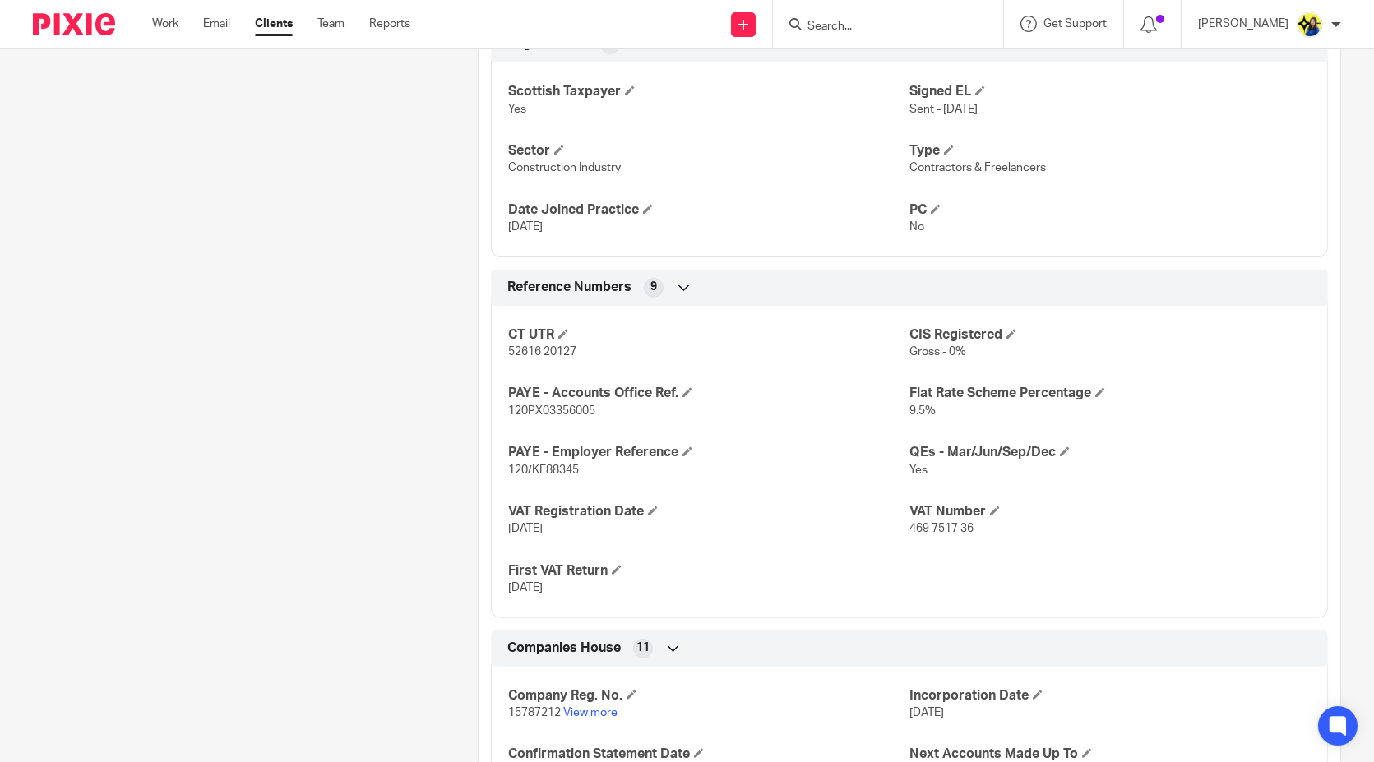
drag, startPoint x: 417, startPoint y: 475, endPoint x: 470, endPoint y: 475, distance: 53.5
click at [417, 475] on div "Client contacts Kevin Farley (Electrician) 07912 796 372 kev.milk88@gmail.com E…" at bounding box center [229, 159] width 445 height 1978
drag, startPoint x: 584, startPoint y: 466, endPoint x: 506, endPoint y: 466, distance: 78.1
click at [508, 466] on p "120/KE88345" at bounding box center [708, 470] width 401 height 16
copy span "120/KE88345"
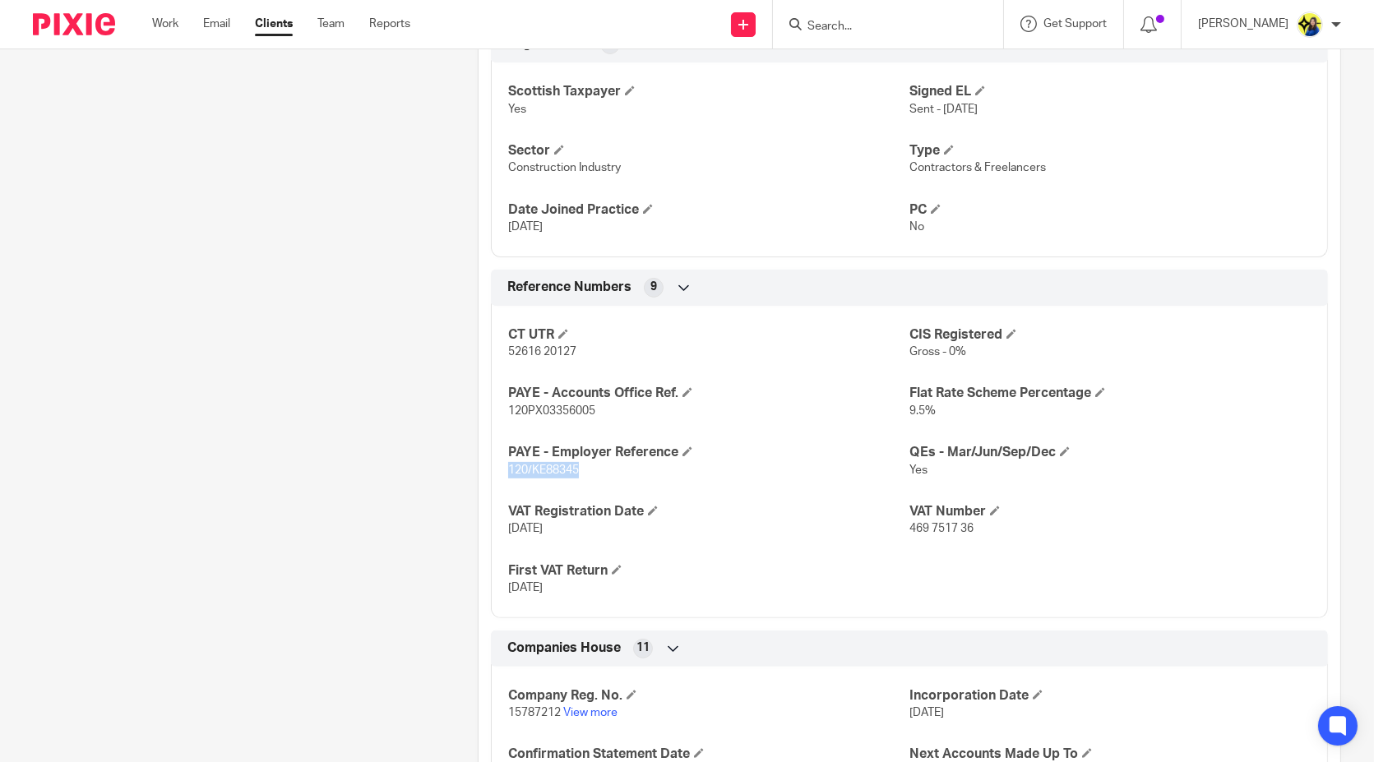
drag, startPoint x: 359, startPoint y: 405, endPoint x: 369, endPoint y: 404, distance: 10.0
click at [359, 405] on div "Client contacts Kevin Farley (Electrician) 07912 796 372 kev.milk88@gmail.com E…" at bounding box center [229, 159] width 445 height 1978
drag, startPoint x: 578, startPoint y: 352, endPoint x: 506, endPoint y: 352, distance: 72.4
click at [508, 352] on p "52616 20127" at bounding box center [708, 352] width 401 height 16
copy span "52616 20127"
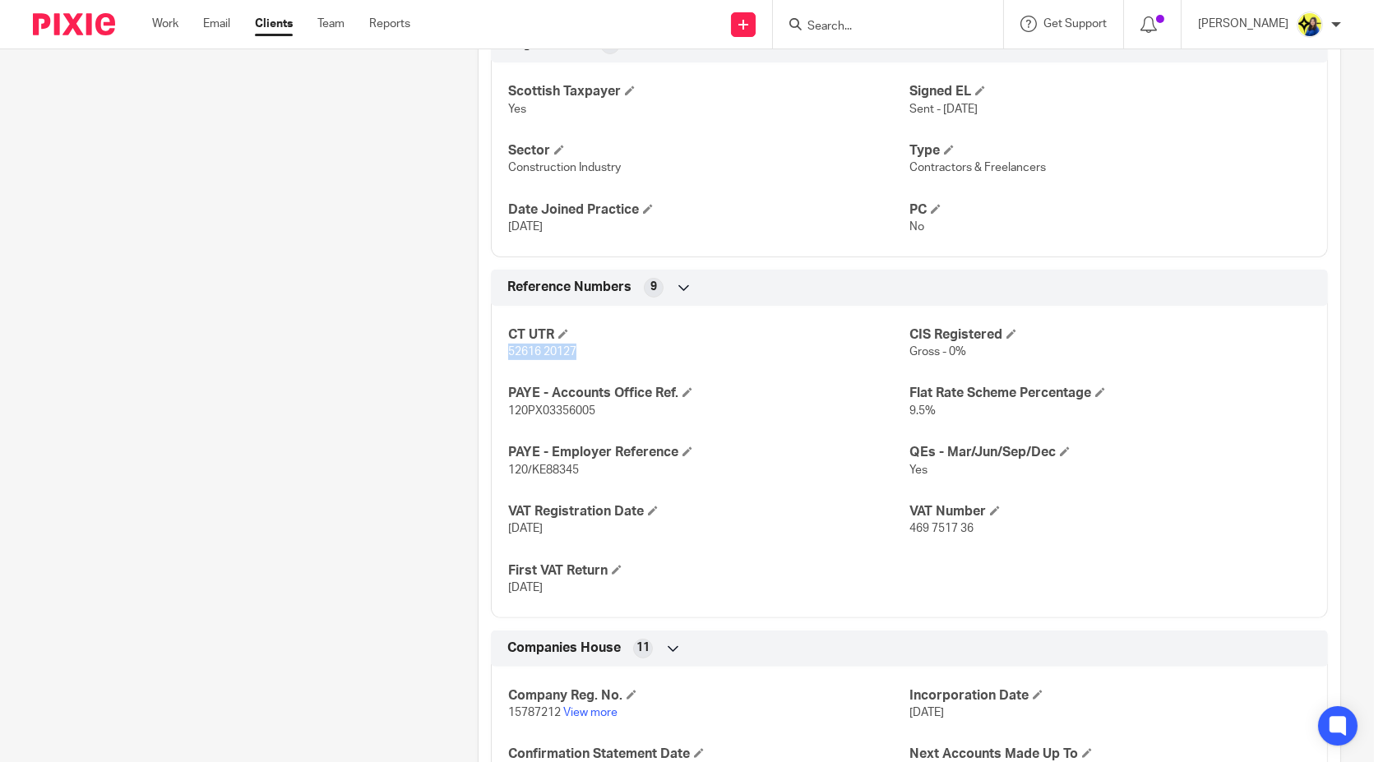
click at [316, 266] on div "Client contacts Kevin Farley (Electrician) 07912 796 372 kev.milk88@gmail.com E…" at bounding box center [229, 159] width 445 height 1978
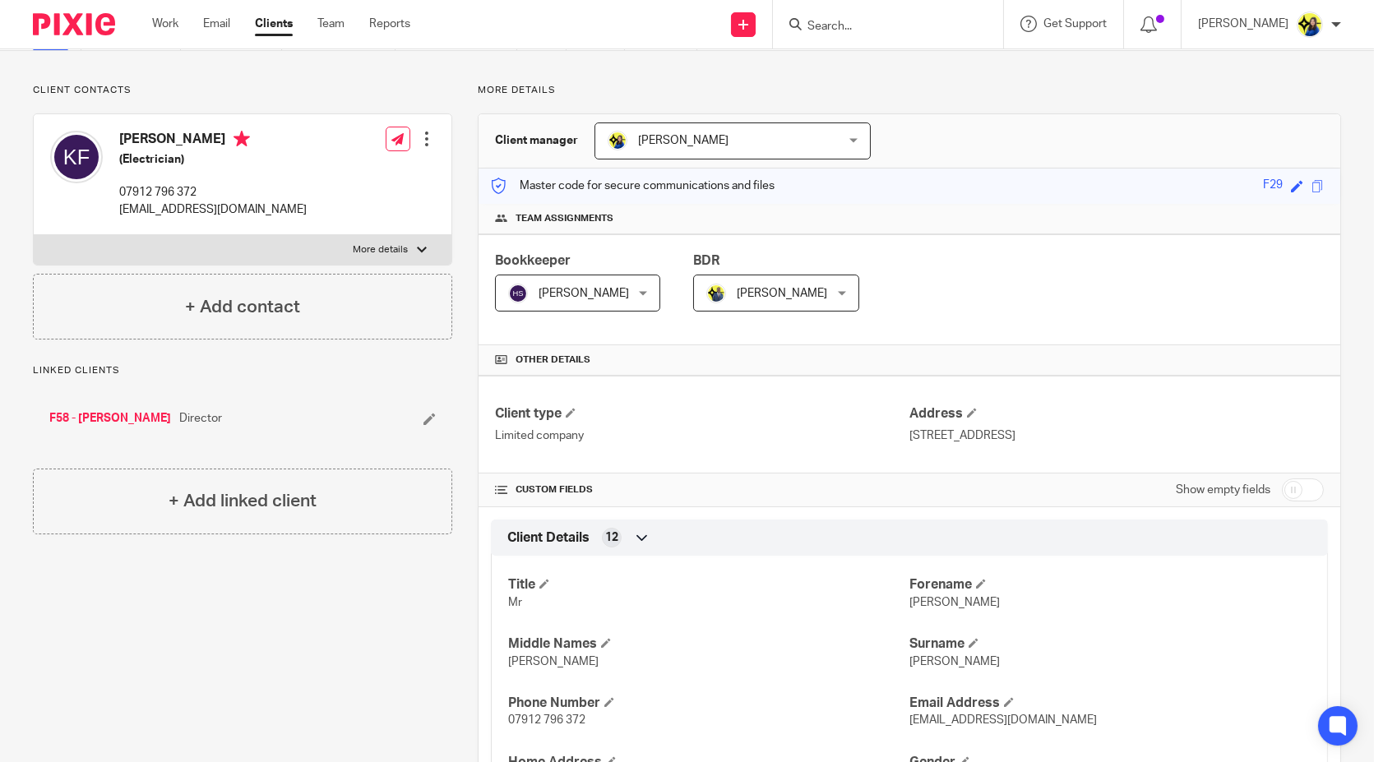
scroll to position [274, 0]
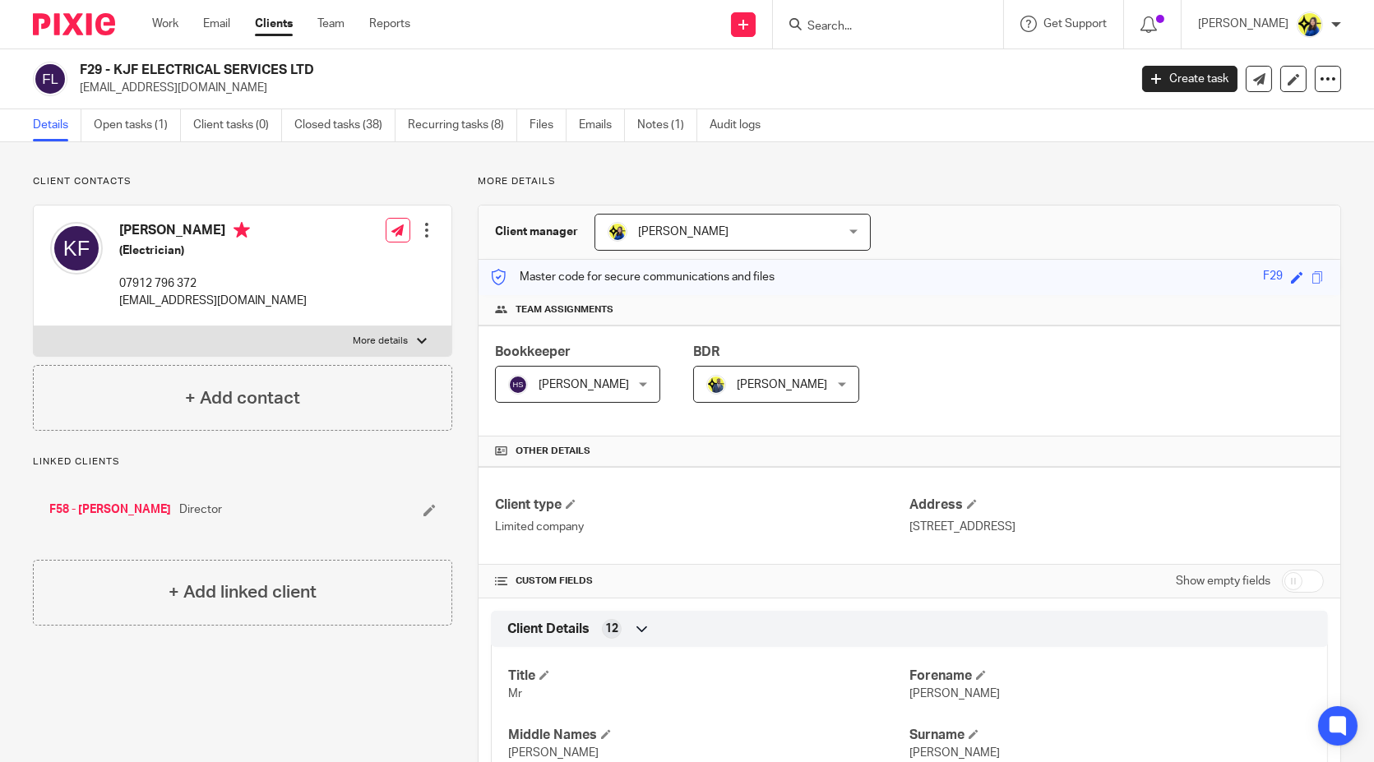
drag, startPoint x: 79, startPoint y: 63, endPoint x: 336, endPoint y: 67, distance: 256.6
click at [336, 67] on h2 "F29 - KJF ELECTRICAL SERVICES LTD" at bounding box center [495, 70] width 831 height 17
copy h2 "F29 - KJF ELECTRICAL SERVICES LTD"
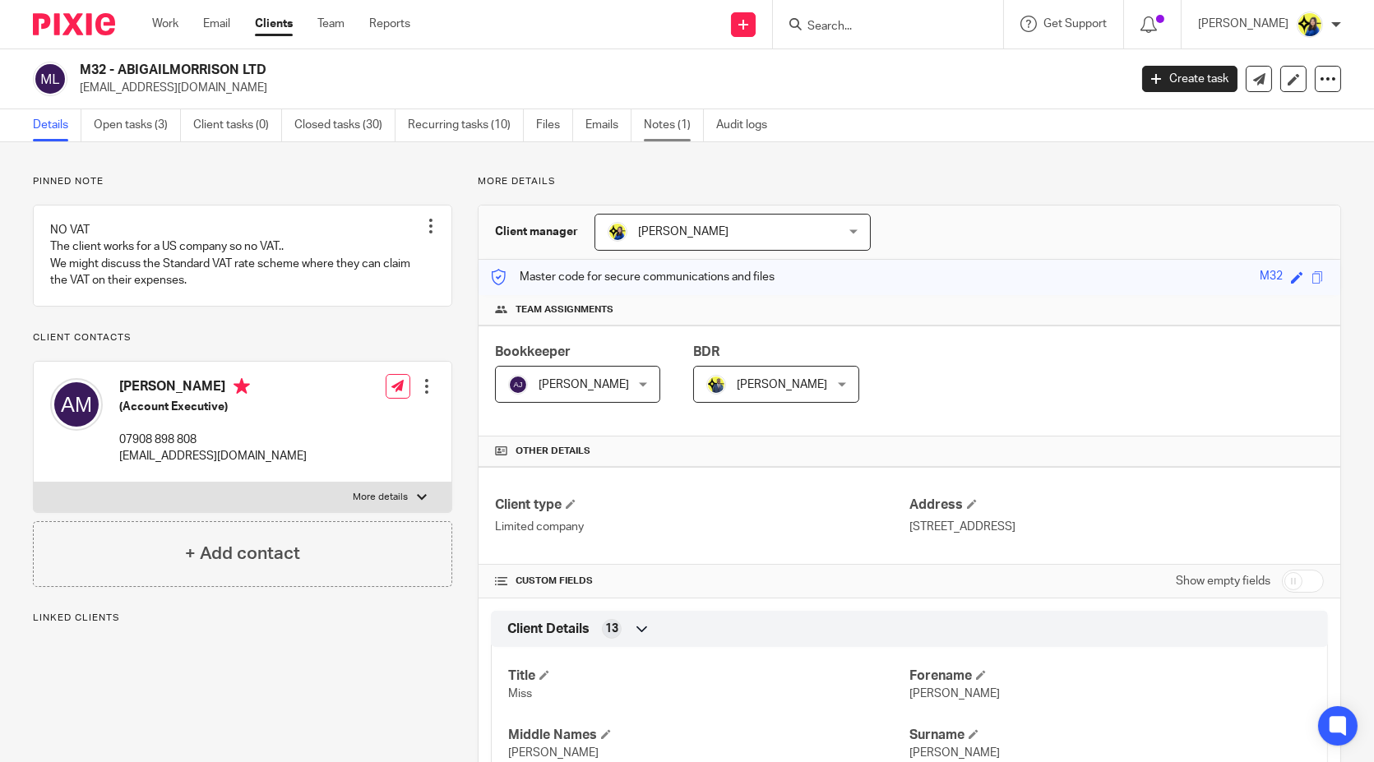
click at [688, 121] on link "Notes (1)" at bounding box center [674, 125] width 60 height 32
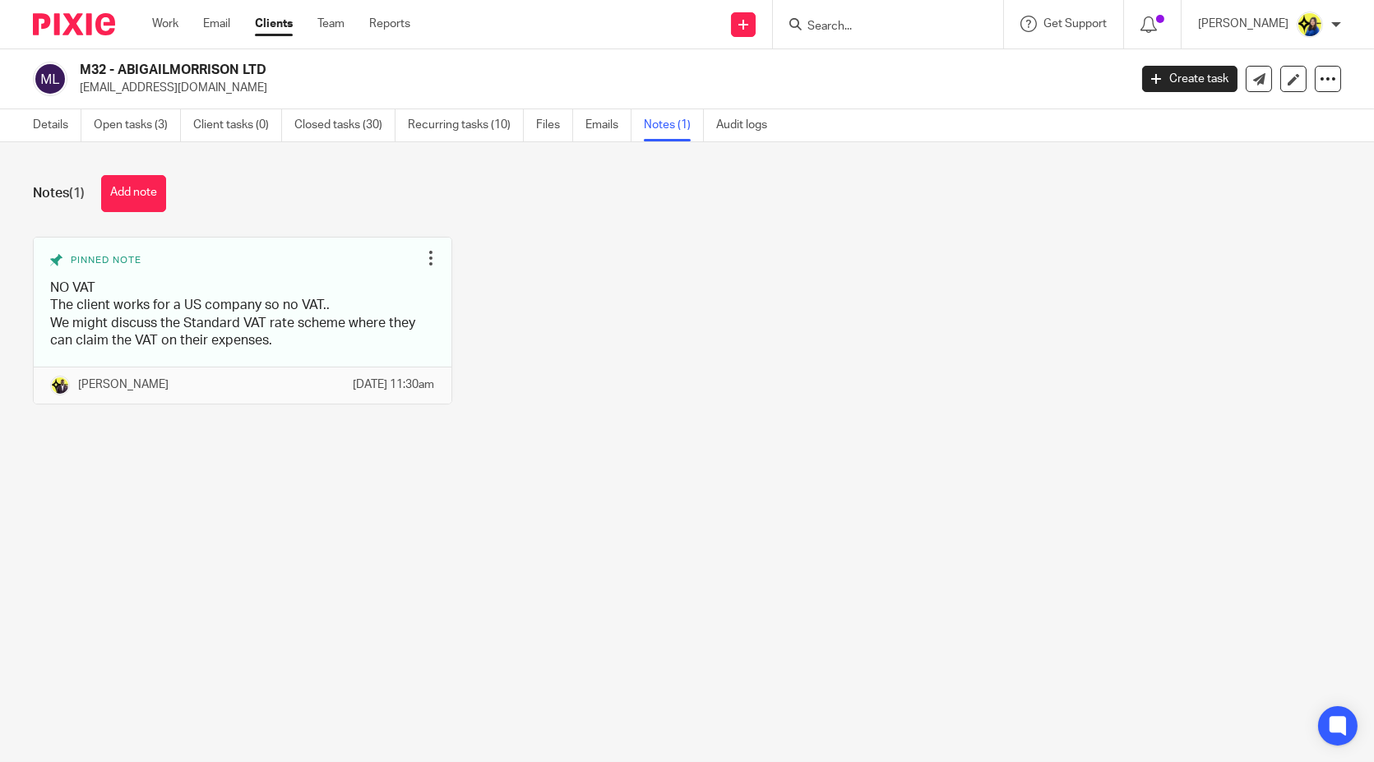
click at [613, 306] on div "Pinned note NO VAT The client works for a US company so no VAT.. We might discu…" at bounding box center [674, 333] width 1334 height 192
click at [151, 117] on link "Open tasks (3)" at bounding box center [137, 125] width 87 height 32
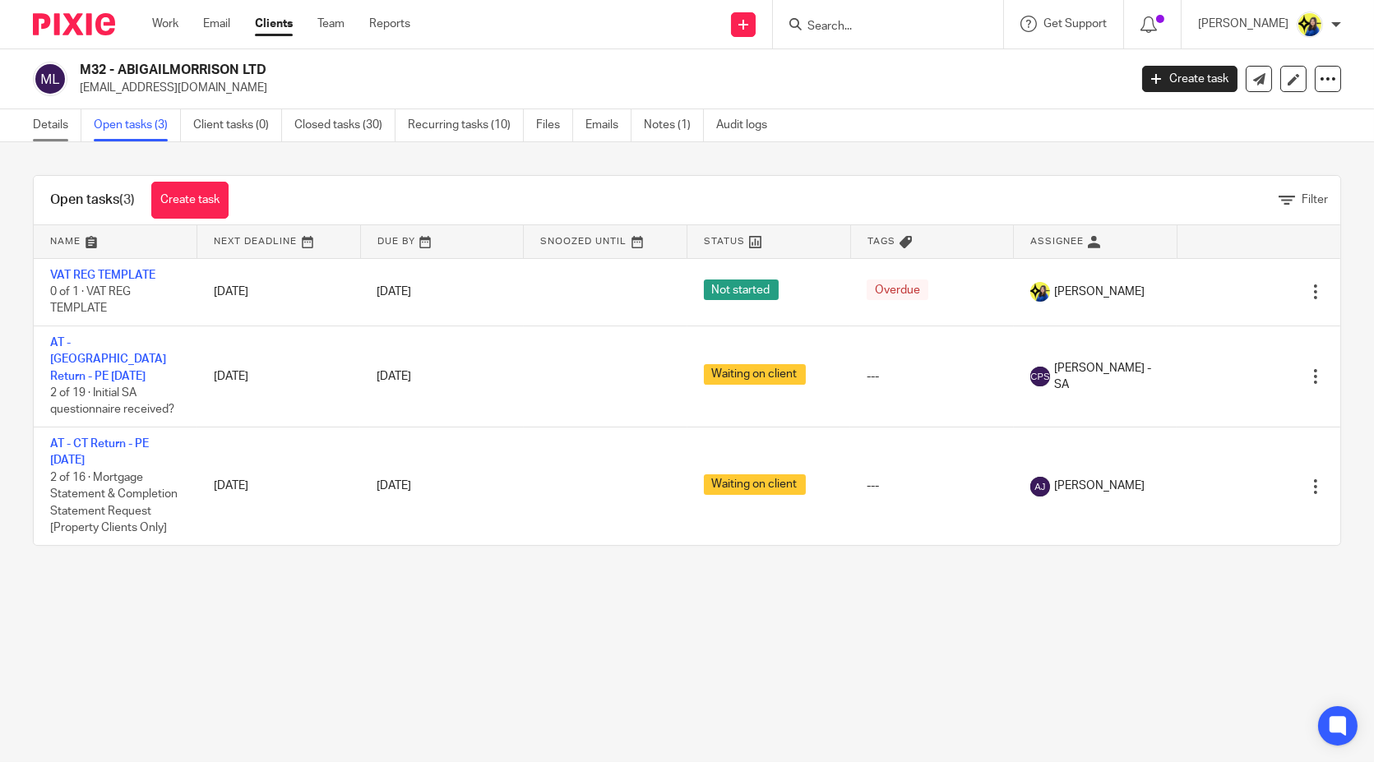
click at [52, 126] on link "Details" at bounding box center [57, 125] width 49 height 32
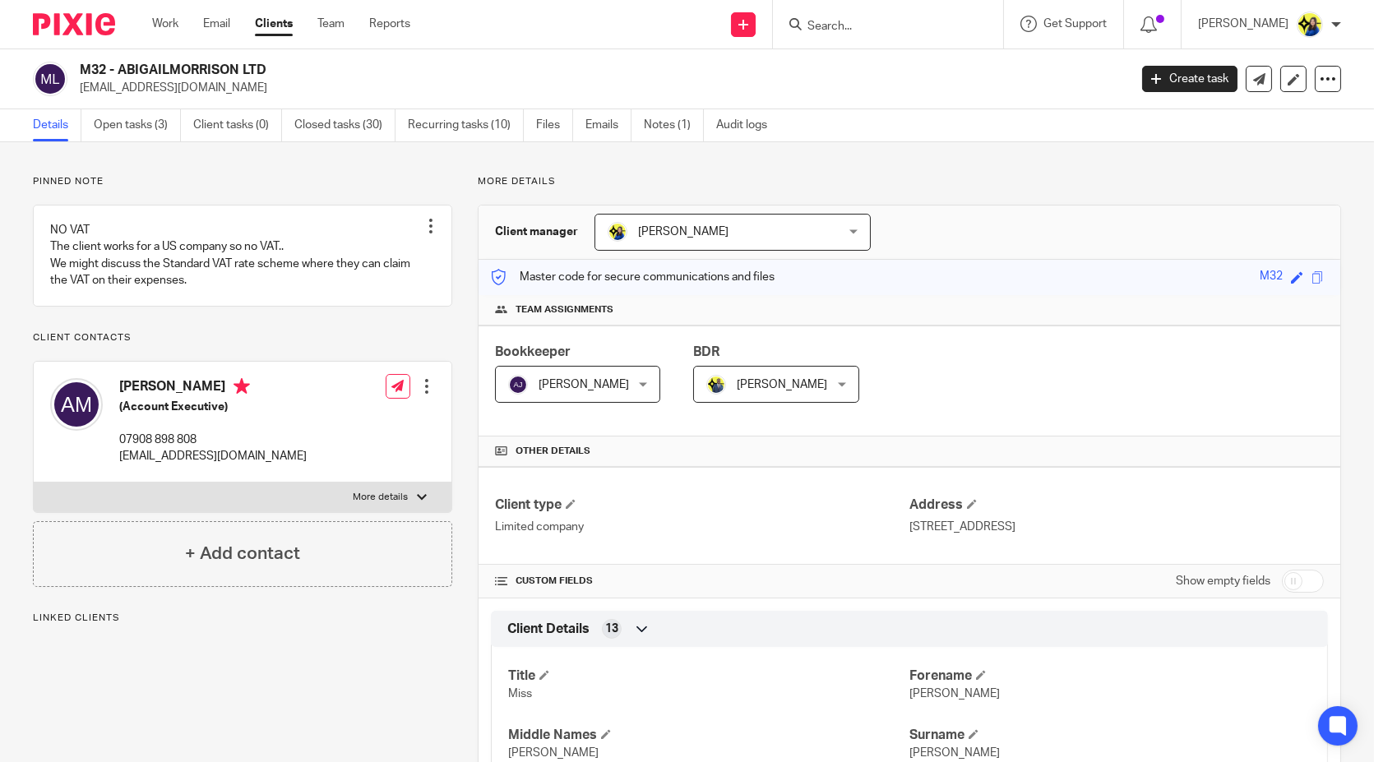
drag, startPoint x: 0, startPoint y: 0, endPoint x: 283, endPoint y: 64, distance: 290.1
click at [283, 64] on h2 "M32 - ABIGAILMORRISON LTD" at bounding box center [495, 70] width 831 height 17
copy h2 "M32 - ABIGAILMORRISON LTD"
drag, startPoint x: 75, startPoint y: 63, endPoint x: 300, endPoint y: 73, distance: 225.6
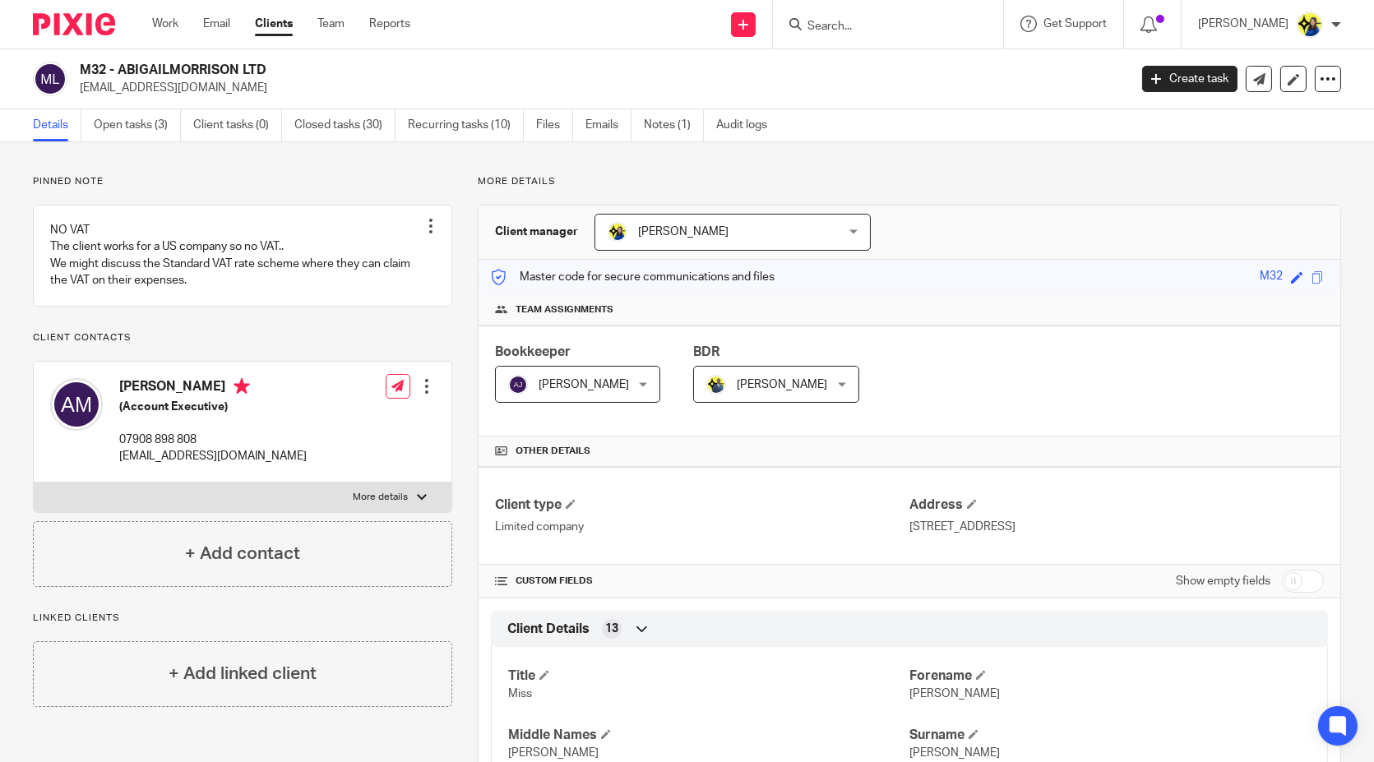
click at [300, 73] on div "M32 - ABIGAILMORRISON LTD abbymorrison97@hotmail.co.uk" at bounding box center [575, 79] width 1085 height 35
copy h2 "M32 - ABIGAILMORRISON LTD"
click at [409, 181] on p "Pinned note" at bounding box center [242, 181] width 419 height 13
click at [117, 130] on link "Open tasks (3)" at bounding box center [137, 125] width 87 height 32
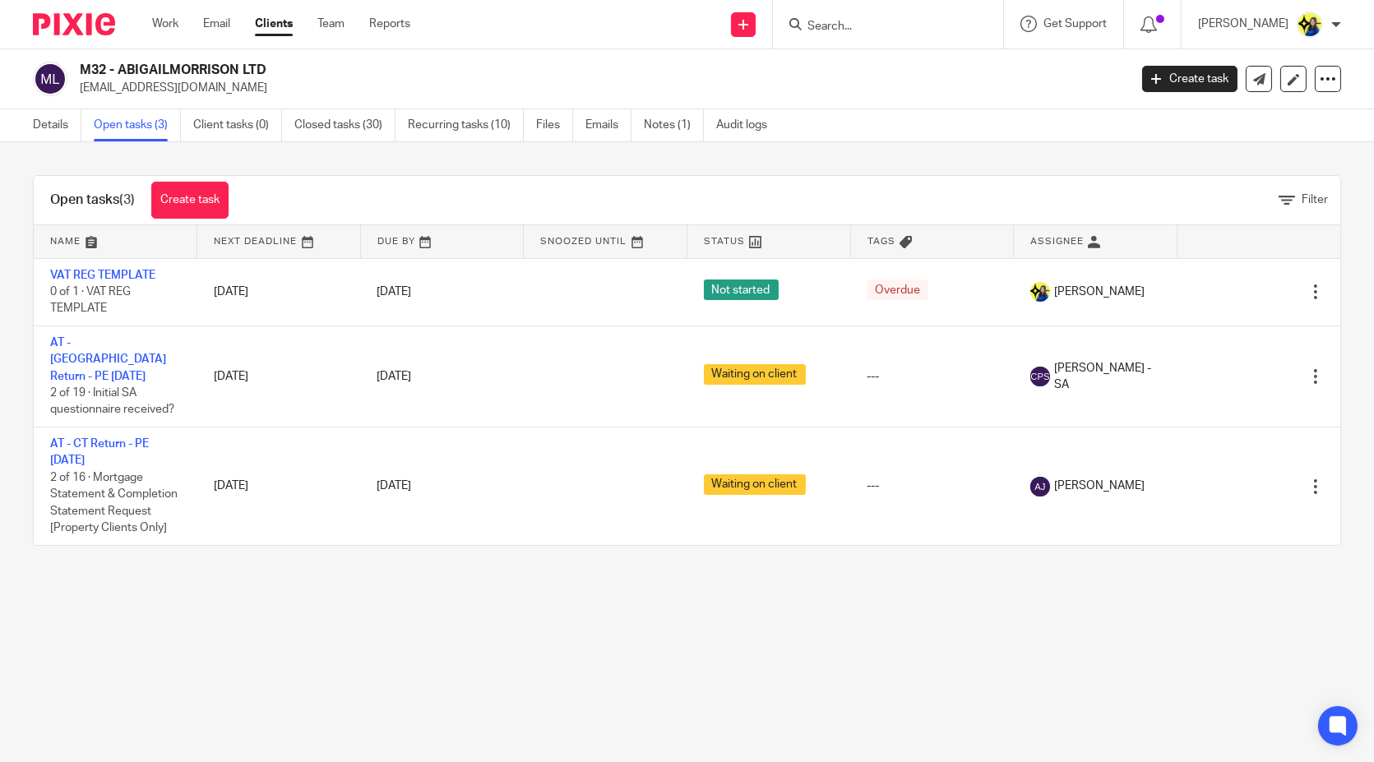
click at [183, 615] on main "M32 - ABIGAILMORRISON LTD [EMAIL_ADDRESS][DOMAIN_NAME] Create task Update from …" at bounding box center [687, 381] width 1374 height 762
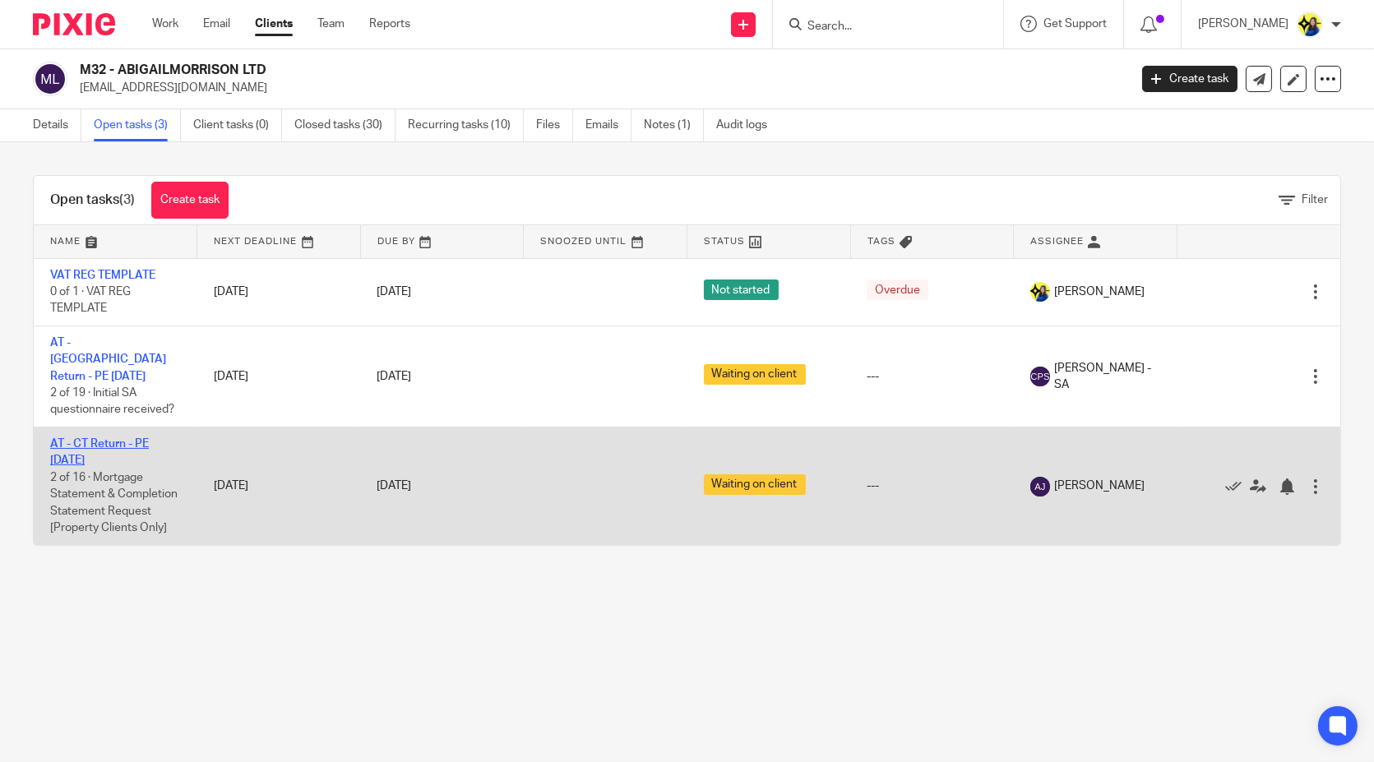
click at [127, 438] on link "AT - CT Return - PE [DATE]" at bounding box center [99, 452] width 99 height 28
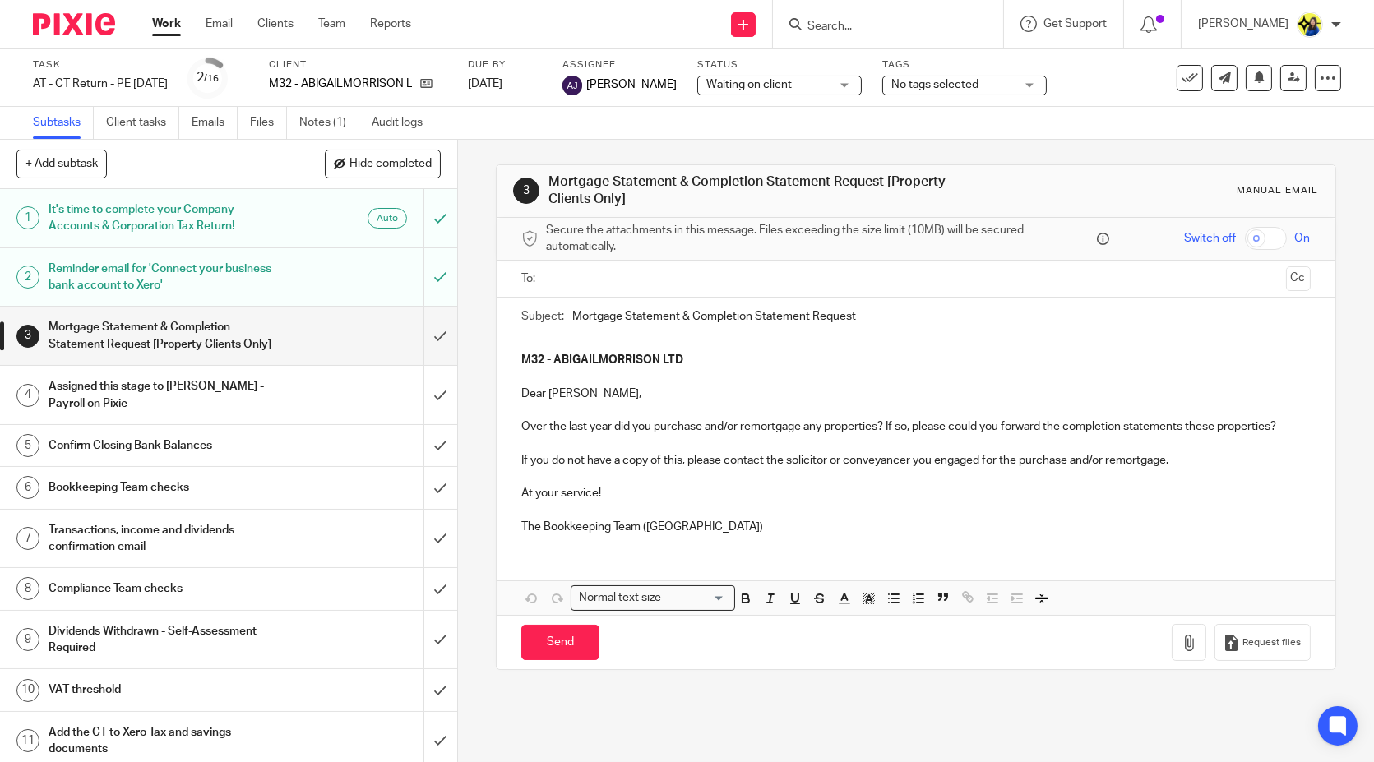
click at [935, 24] on input "Search" at bounding box center [880, 27] width 148 height 15
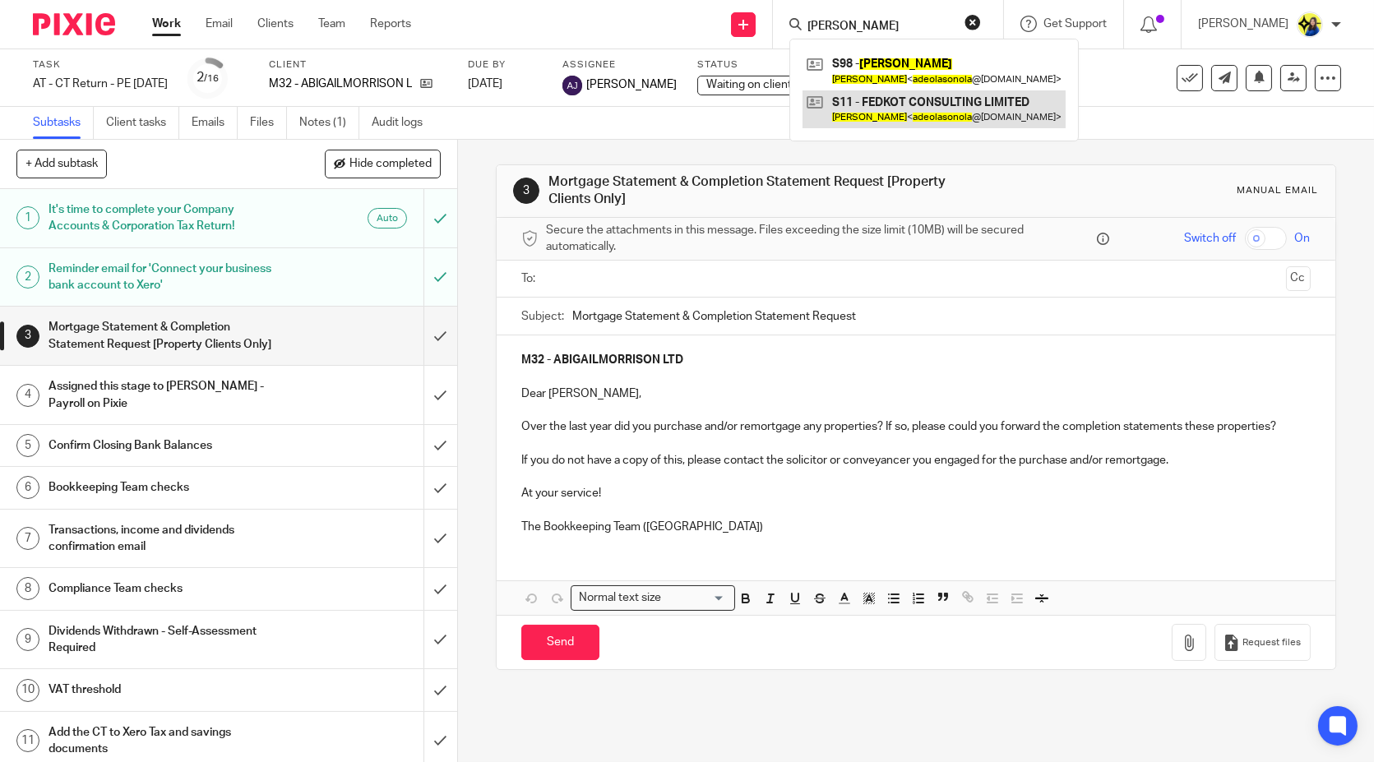
type input "[PERSON_NAME]"
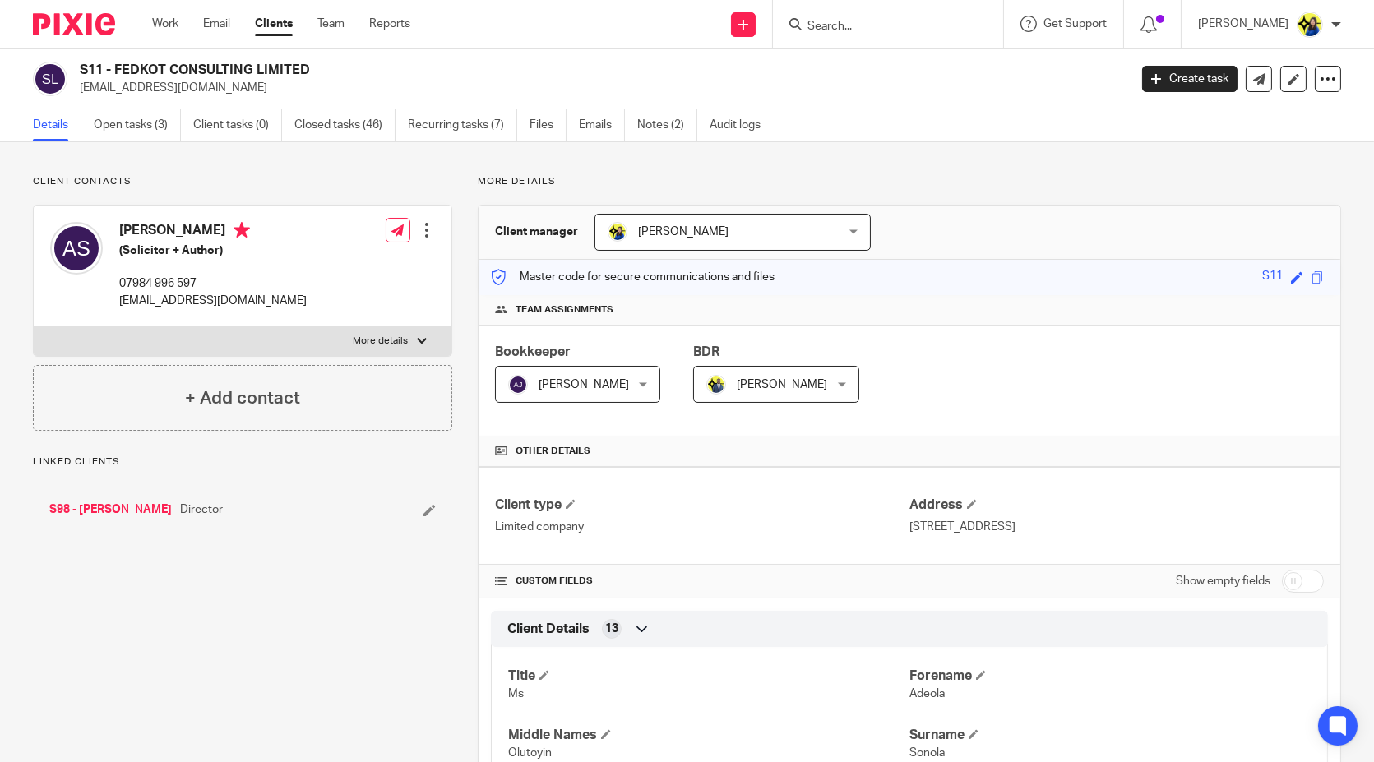
drag, startPoint x: 242, startPoint y: 92, endPoint x: 75, endPoint y: 95, distance: 167.0
click at [75, 95] on div "S11 - FEDKOT CONSULTING LIMITED [EMAIL_ADDRESS][DOMAIN_NAME]" at bounding box center [575, 79] width 1085 height 35
copy p "[EMAIL_ADDRESS][DOMAIN_NAME]"
click at [945, 26] on input "Search" at bounding box center [880, 27] width 148 height 15
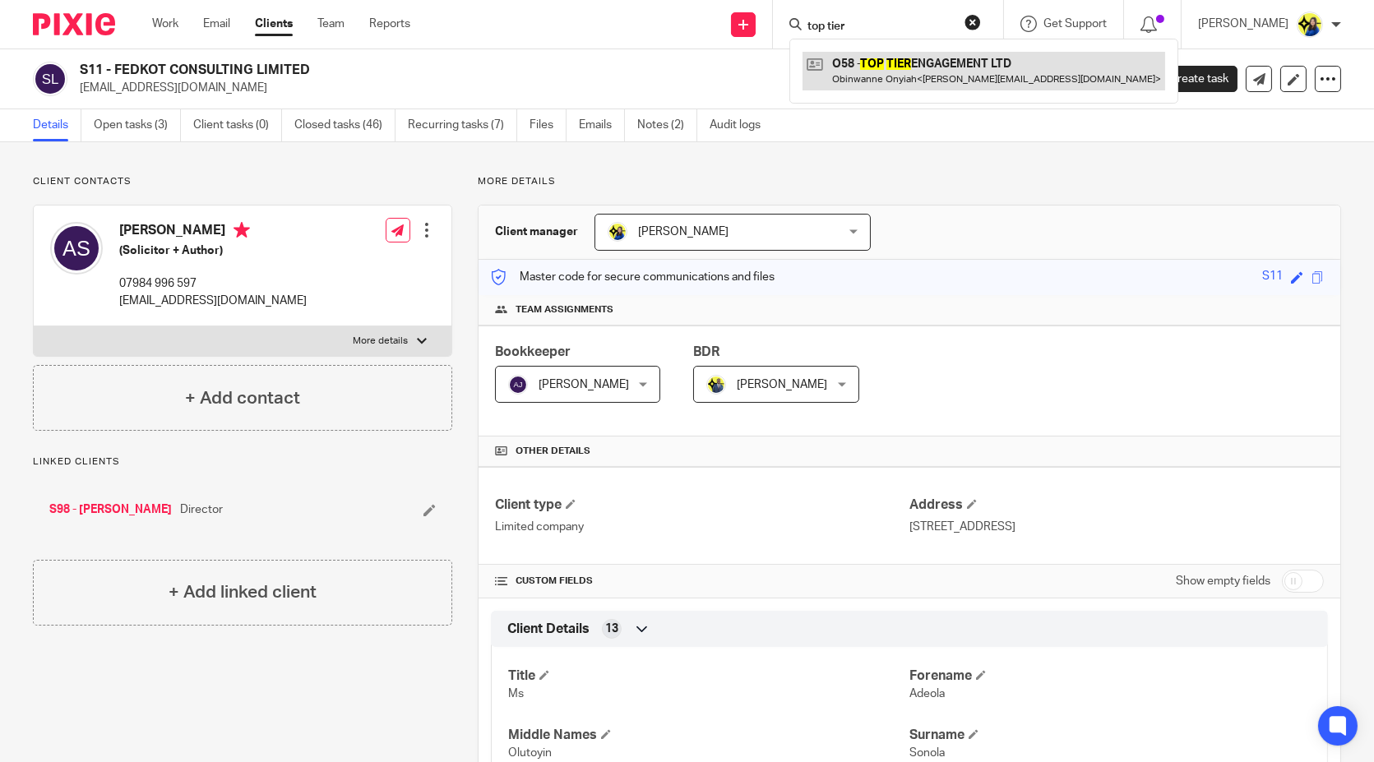
type input "top tier"
click at [947, 59] on link at bounding box center [984, 71] width 363 height 38
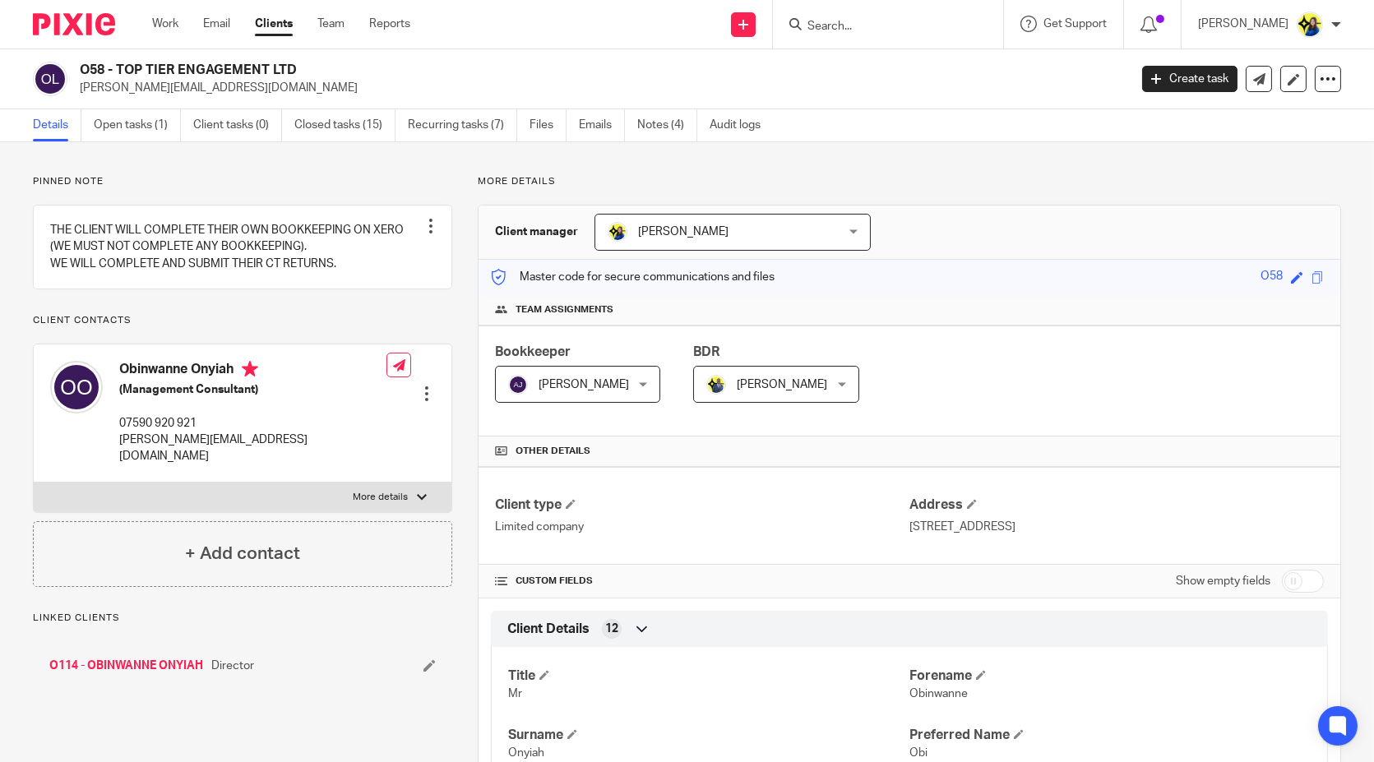
drag, startPoint x: 81, startPoint y: 65, endPoint x: 321, endPoint y: 68, distance: 240.2
click at [321, 68] on h2 "O58 - TOP TIER ENGAGEMENT LTD" at bounding box center [495, 70] width 831 height 17
copy h2 "O58 - TOP TIER ENGAGEMENT LTD"
click at [945, 20] on input "Search" at bounding box center [880, 27] width 148 height 15
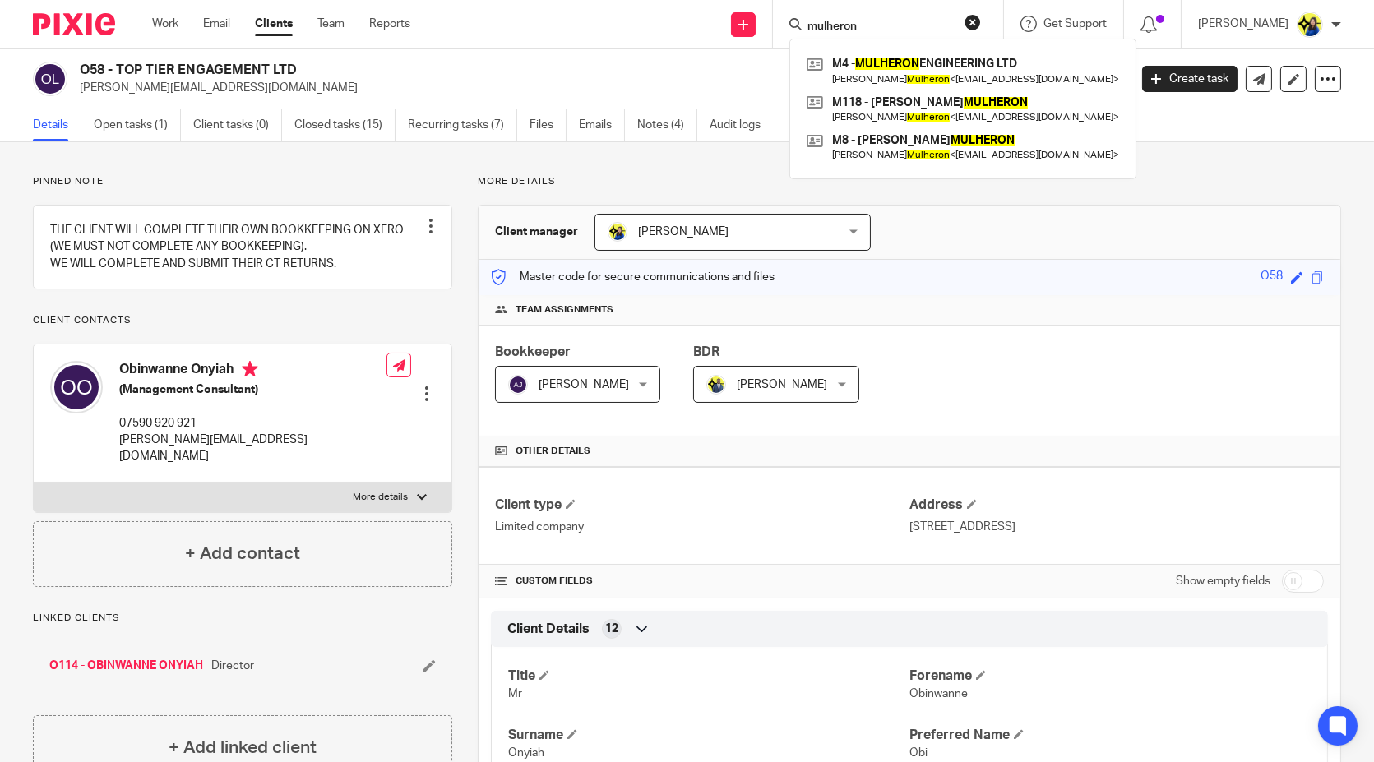
type input "mulheron"
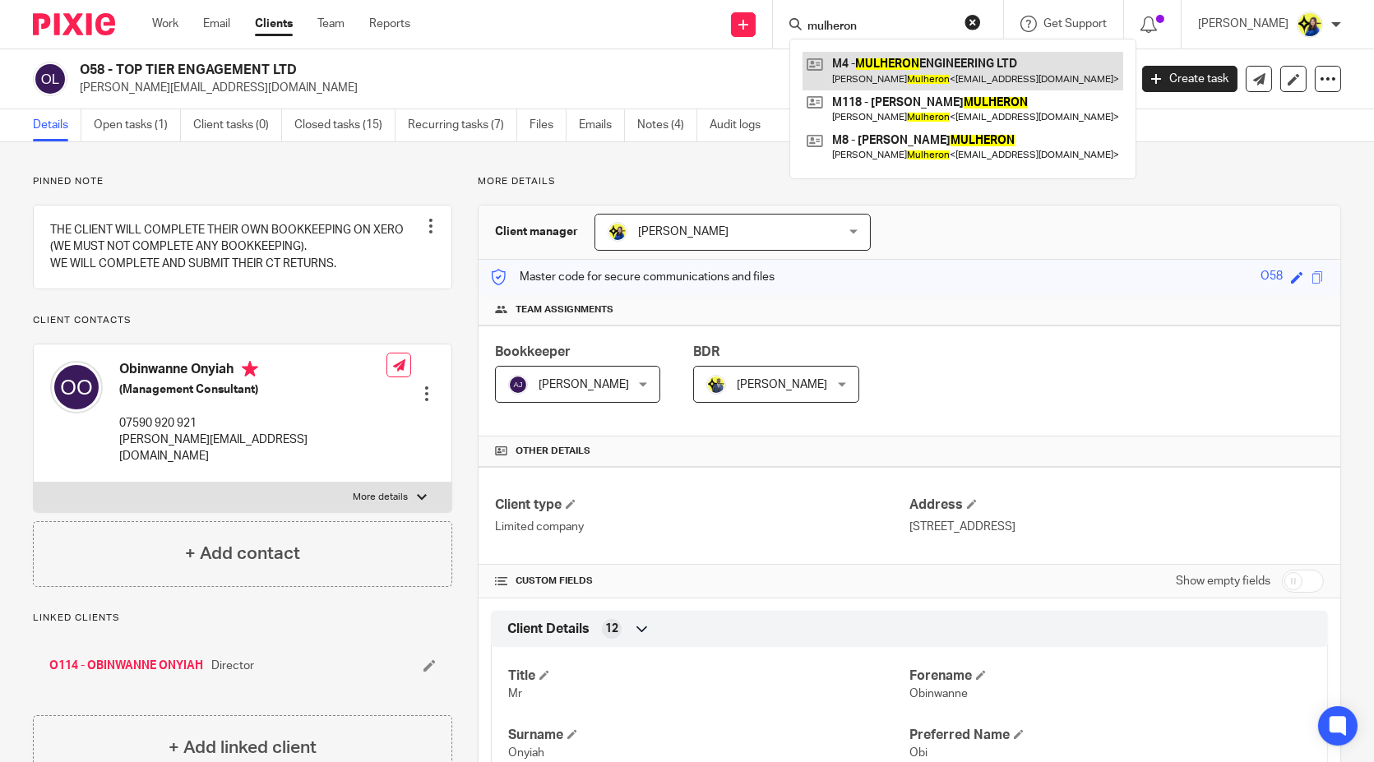
click at [981, 63] on link at bounding box center [963, 71] width 321 height 38
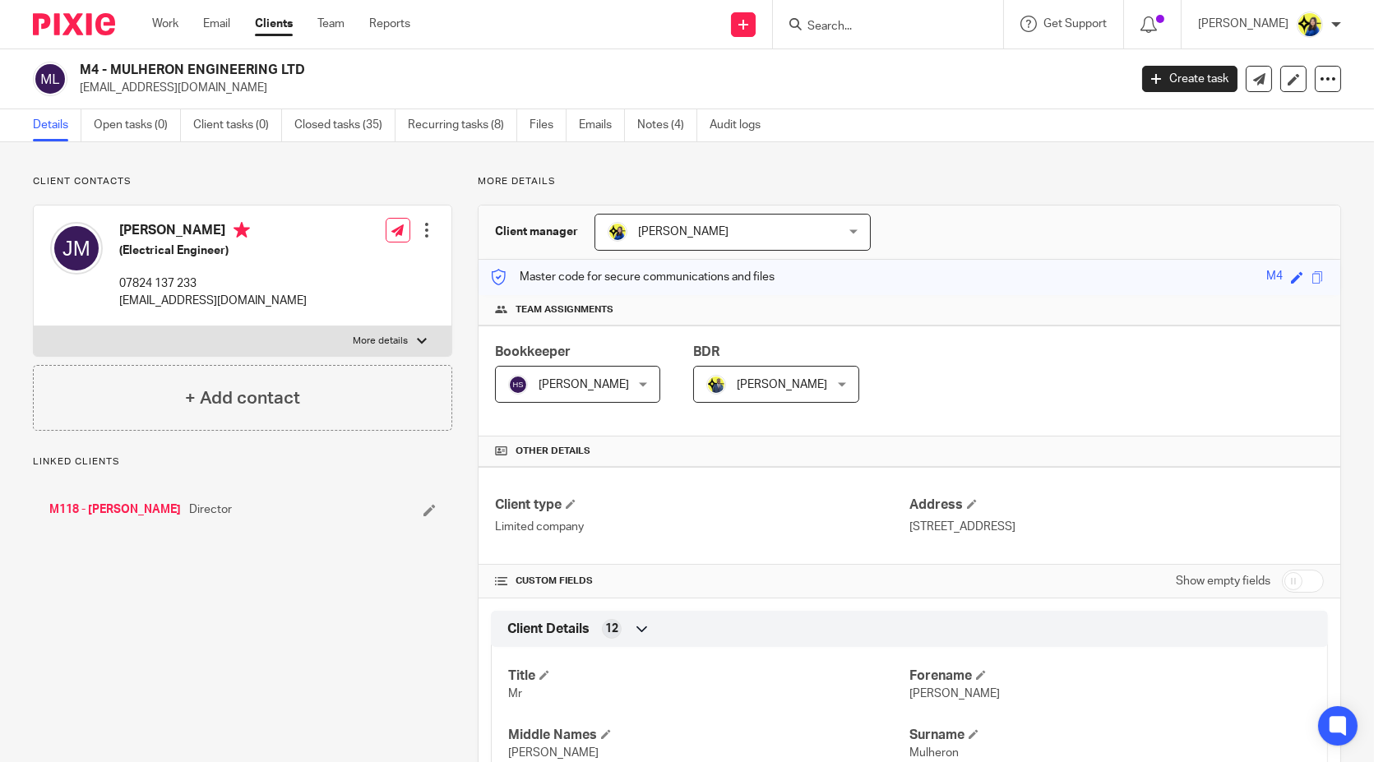
drag, startPoint x: 251, startPoint y: 95, endPoint x: 77, endPoint y: 92, distance: 173.6
click at [77, 92] on div "M4 - MULHERON ENGINEERING LTD [EMAIL_ADDRESS][DOMAIN_NAME]" at bounding box center [575, 79] width 1085 height 35
copy p "[EMAIL_ADDRESS][DOMAIN_NAME]"
drag, startPoint x: 79, startPoint y: 62, endPoint x: 305, endPoint y: 67, distance: 226.2
click at [305, 67] on div "M4 - MULHERON ENGINEERING LTD [EMAIL_ADDRESS][DOMAIN_NAME]" at bounding box center [575, 79] width 1085 height 35
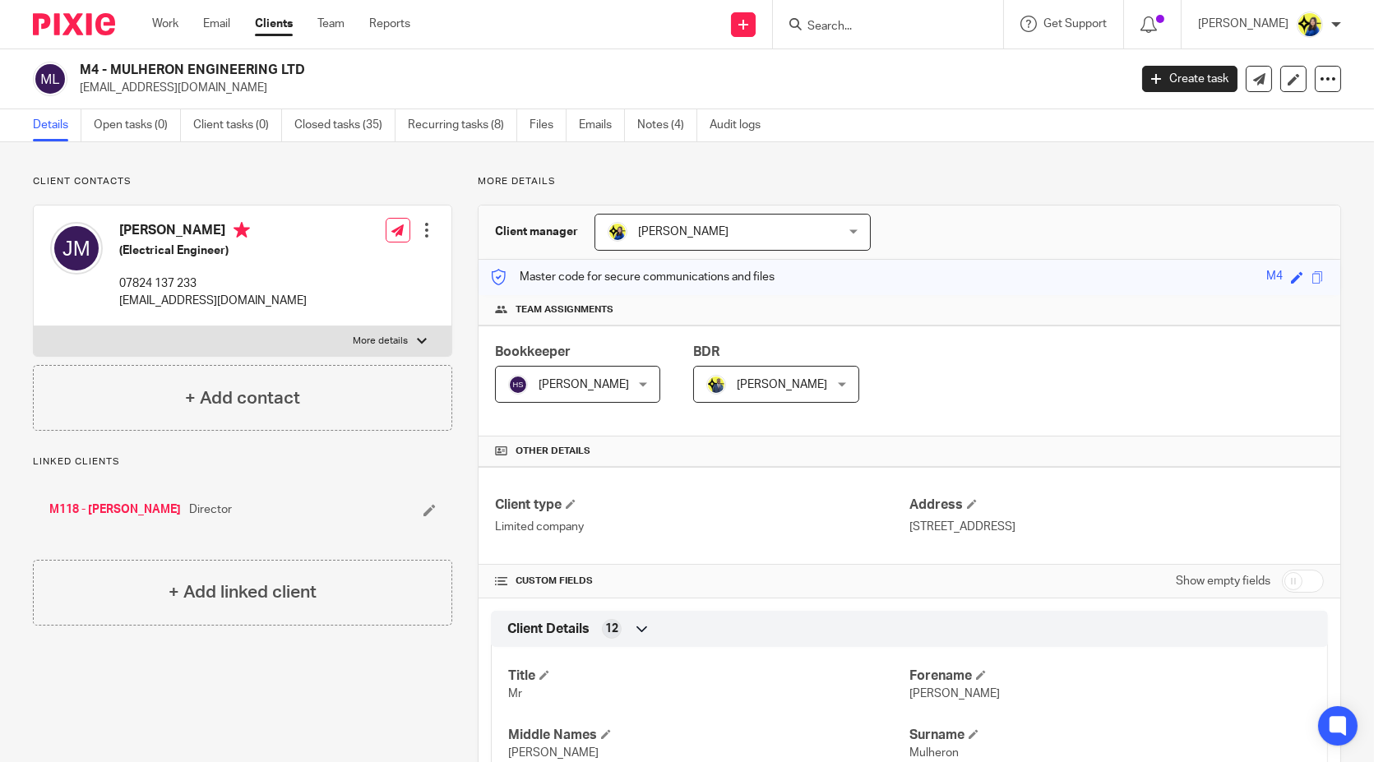
copy h2 "M4 - MULHERON ENGINEERING LTD"
click at [911, 26] on input "Search" at bounding box center [880, 27] width 148 height 15
type input "jh m"
